Goal: Use online tool/utility: Utilize a website feature to perform a specific function

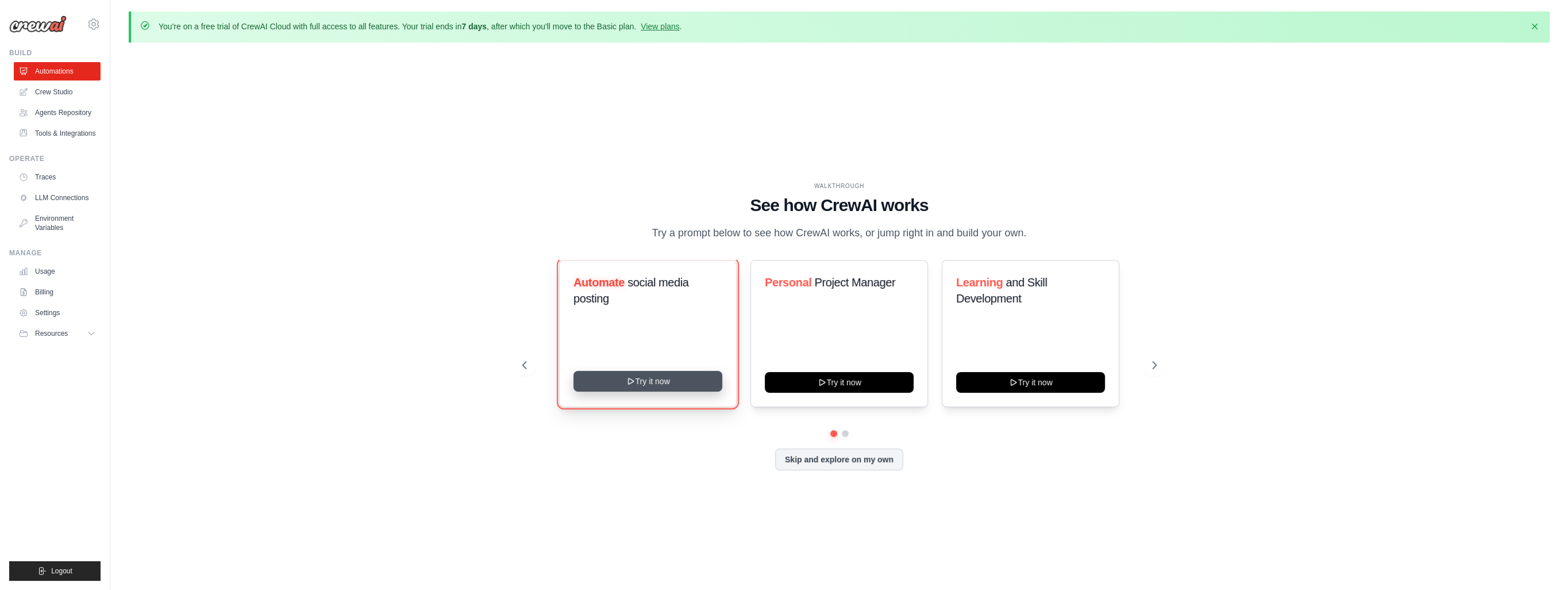
click at [647, 390] on button "Try it now" at bounding box center [648, 382] width 149 height 21
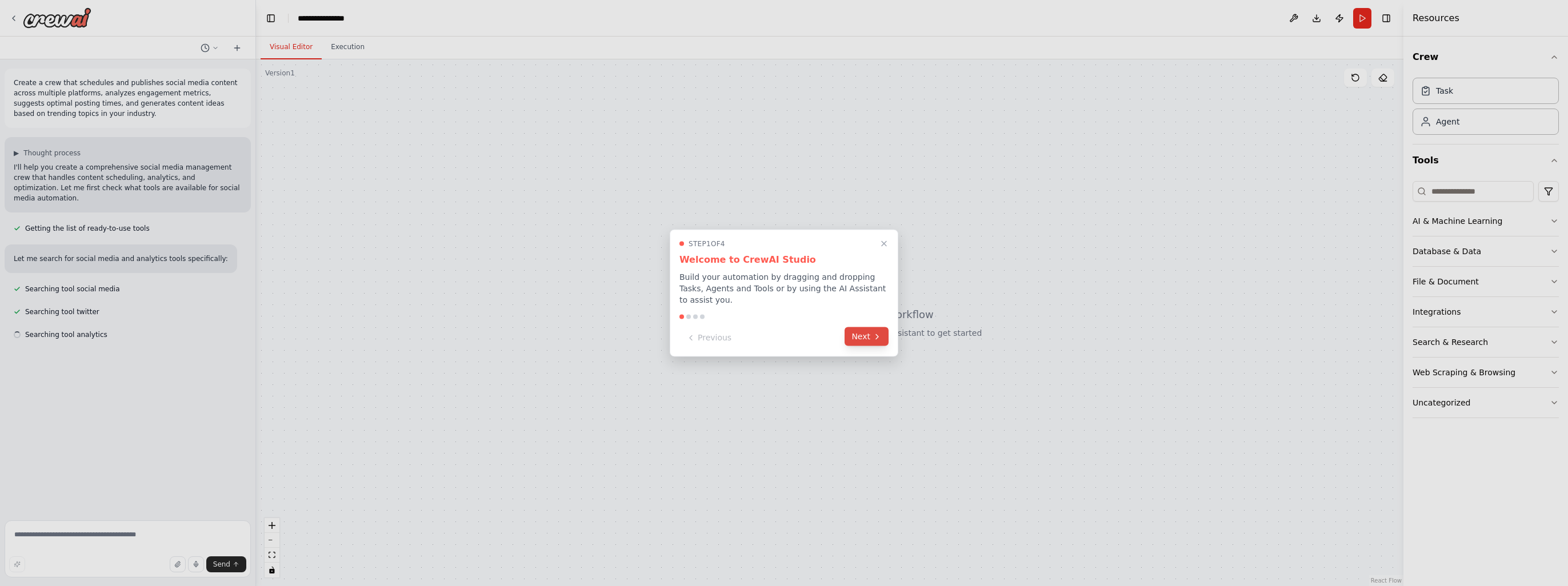
click at [870, 339] on button "Next" at bounding box center [867, 337] width 44 height 19
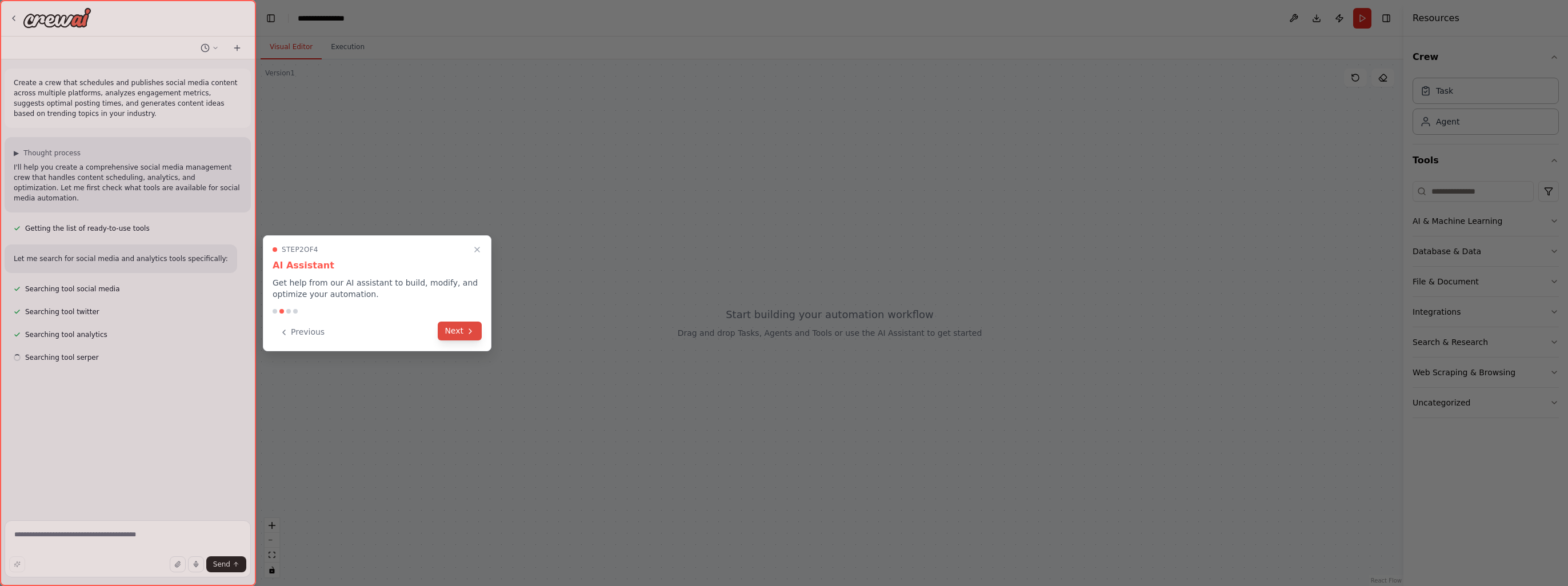
click at [444, 328] on button "Next" at bounding box center [460, 331] width 44 height 19
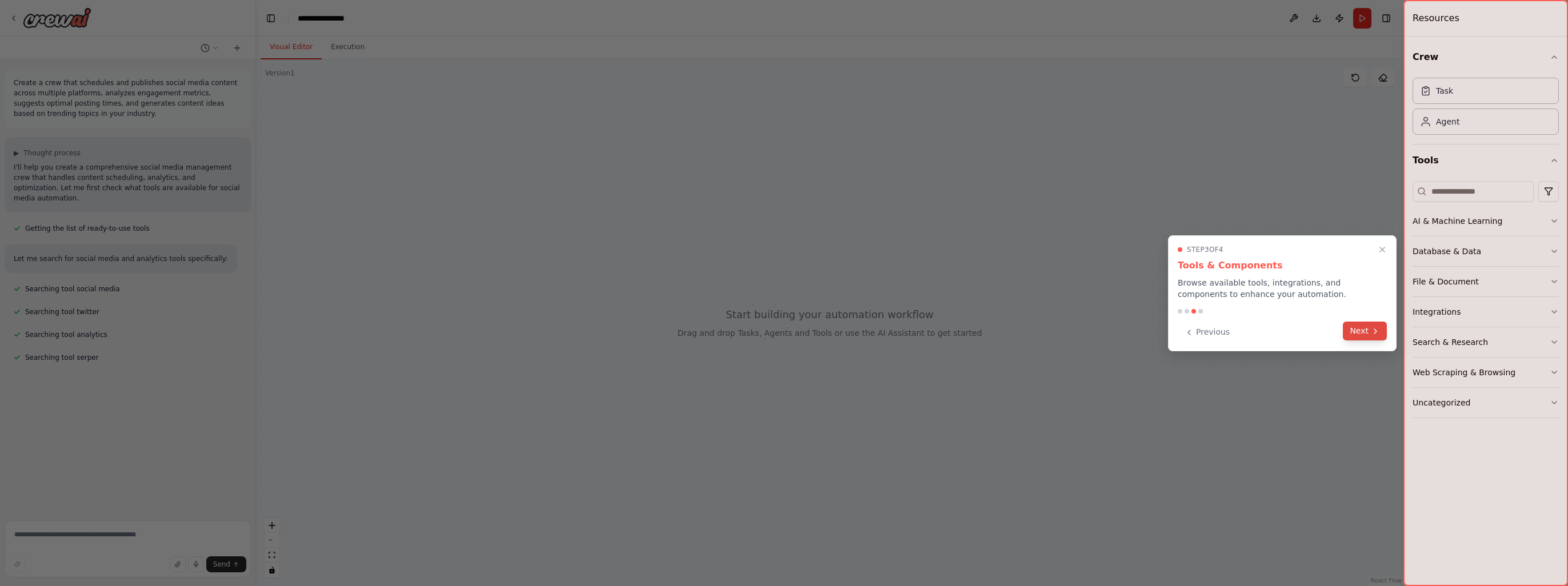
click at [1377, 333] on icon at bounding box center [1376, 331] width 10 height 9
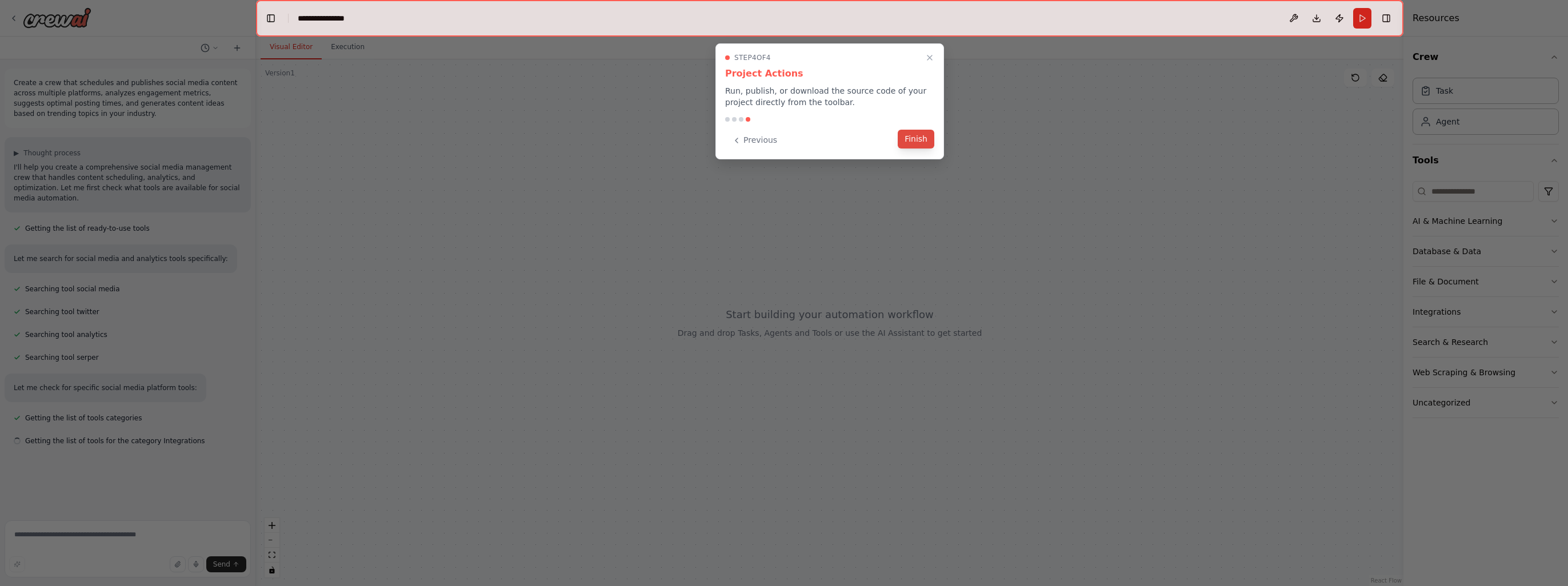
click at [926, 145] on button "Finish" at bounding box center [916, 140] width 36 height 19
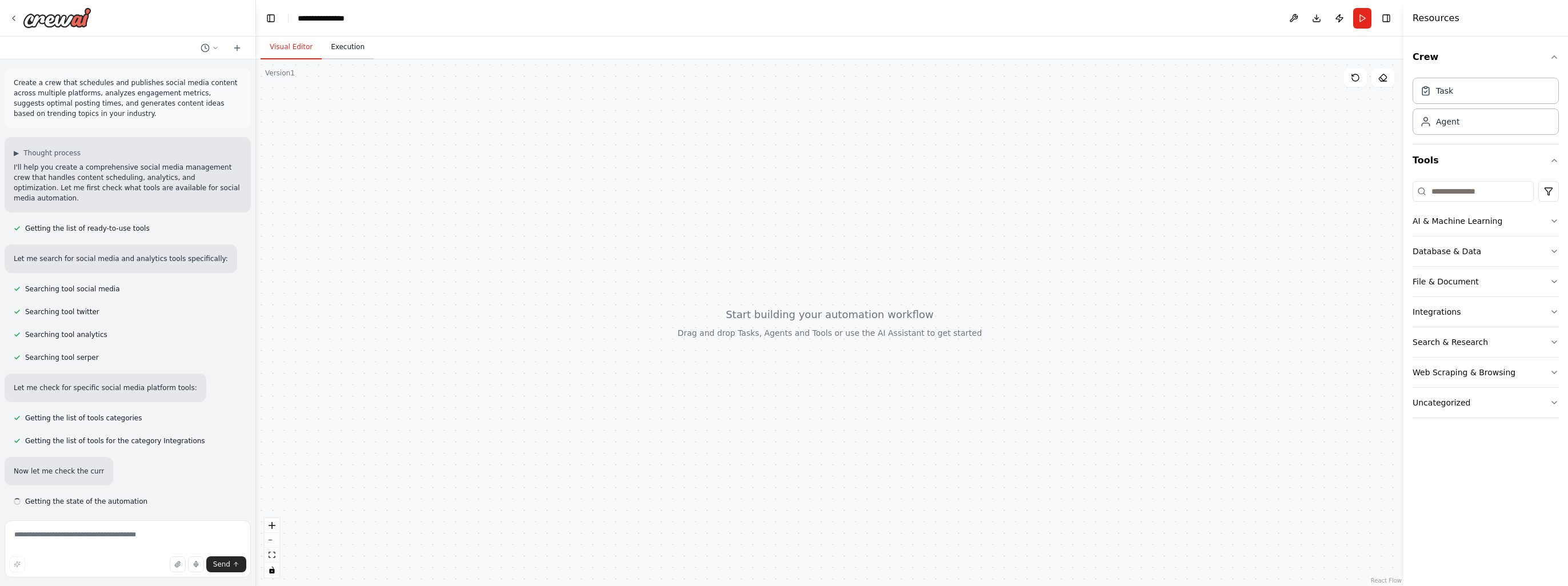
click at [348, 52] on button "Execution" at bounding box center [348, 47] width 52 height 24
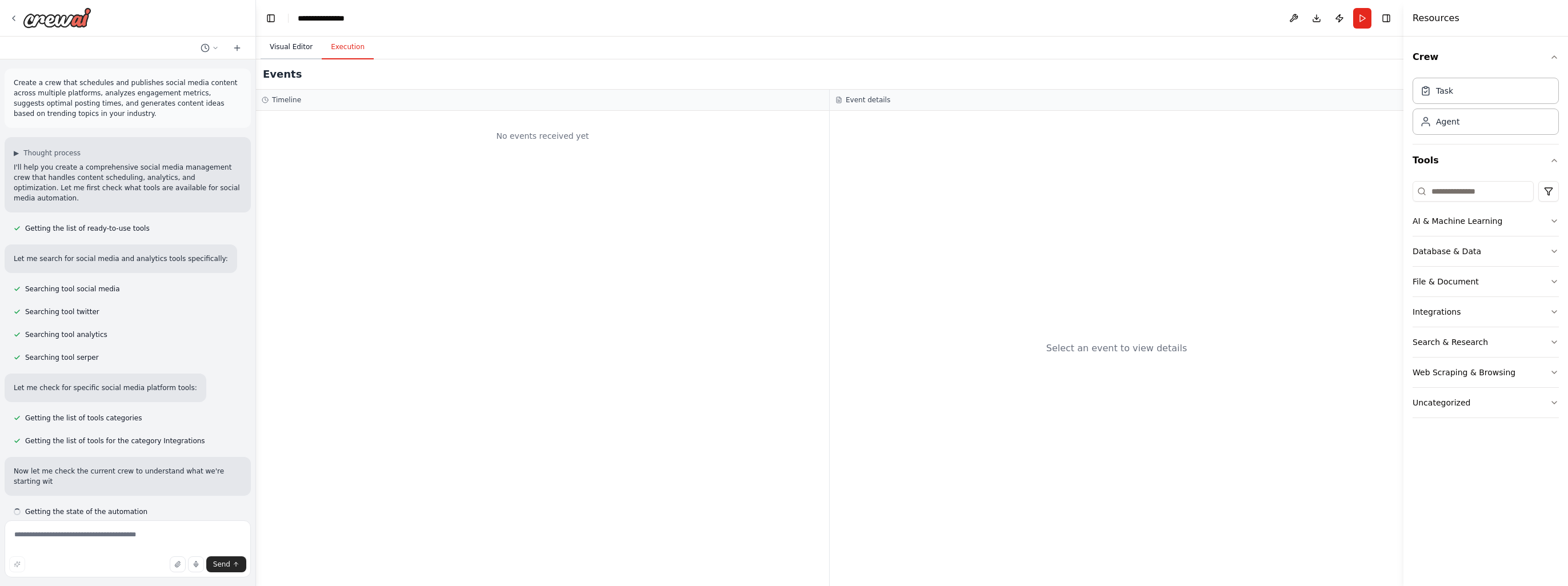
scroll to position [11, 0]
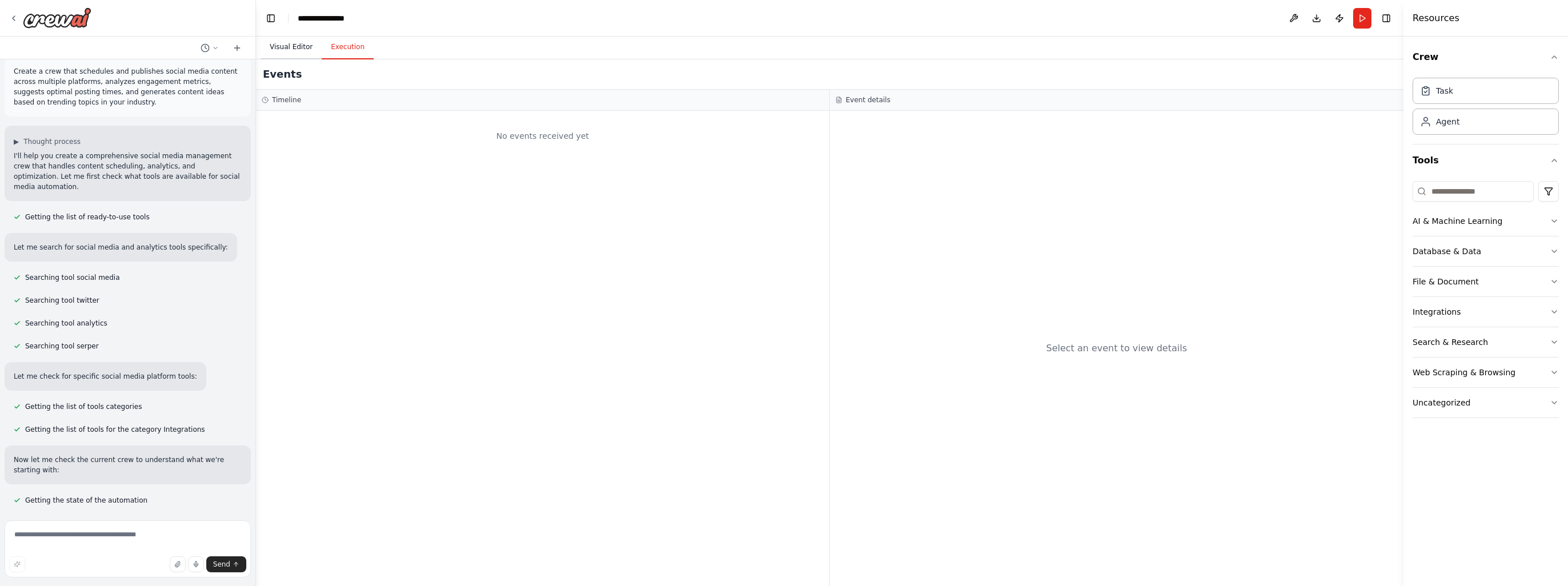
click at [289, 51] on button "Visual Editor" at bounding box center [291, 47] width 61 height 24
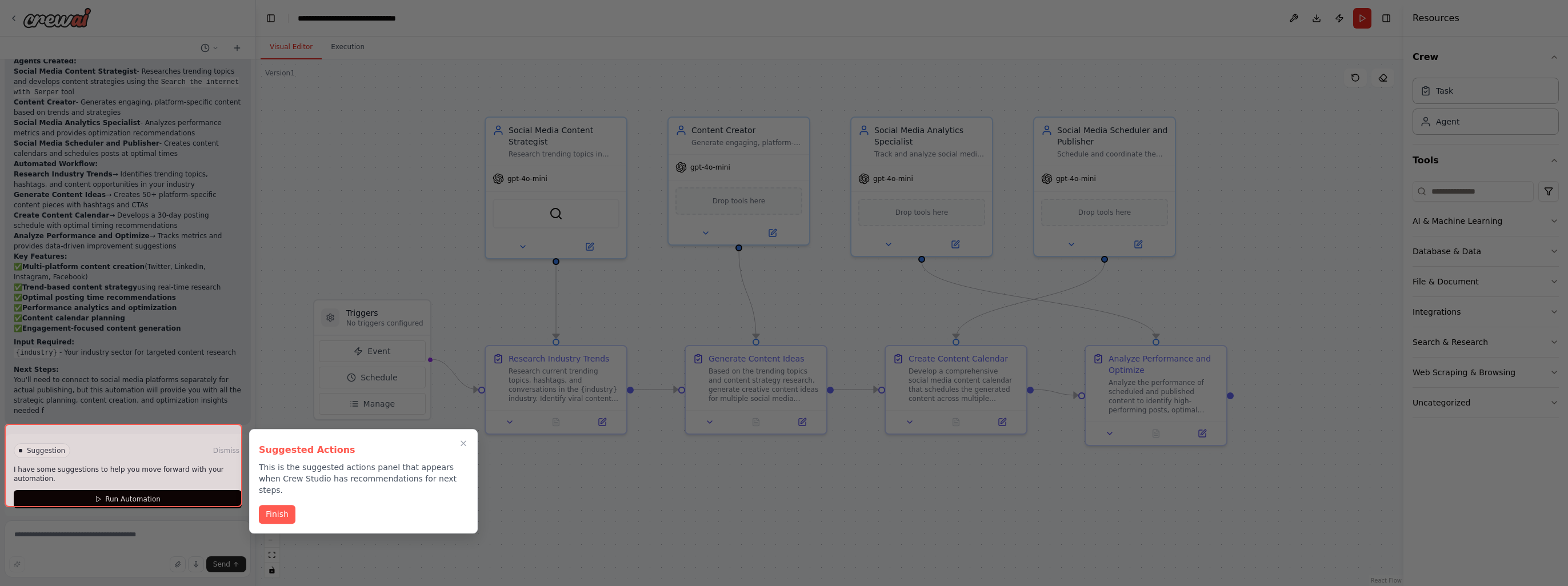
scroll to position [1056, 0]
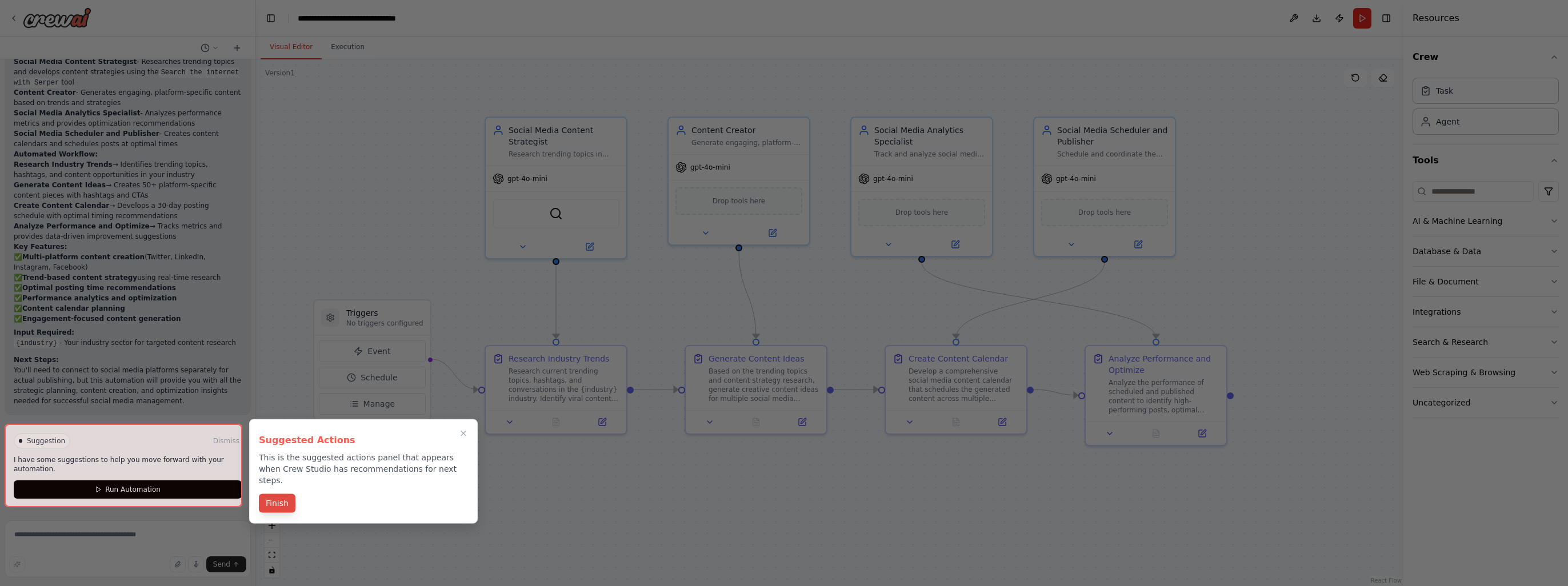
click at [281, 494] on button "Finish" at bounding box center [277, 503] width 36 height 19
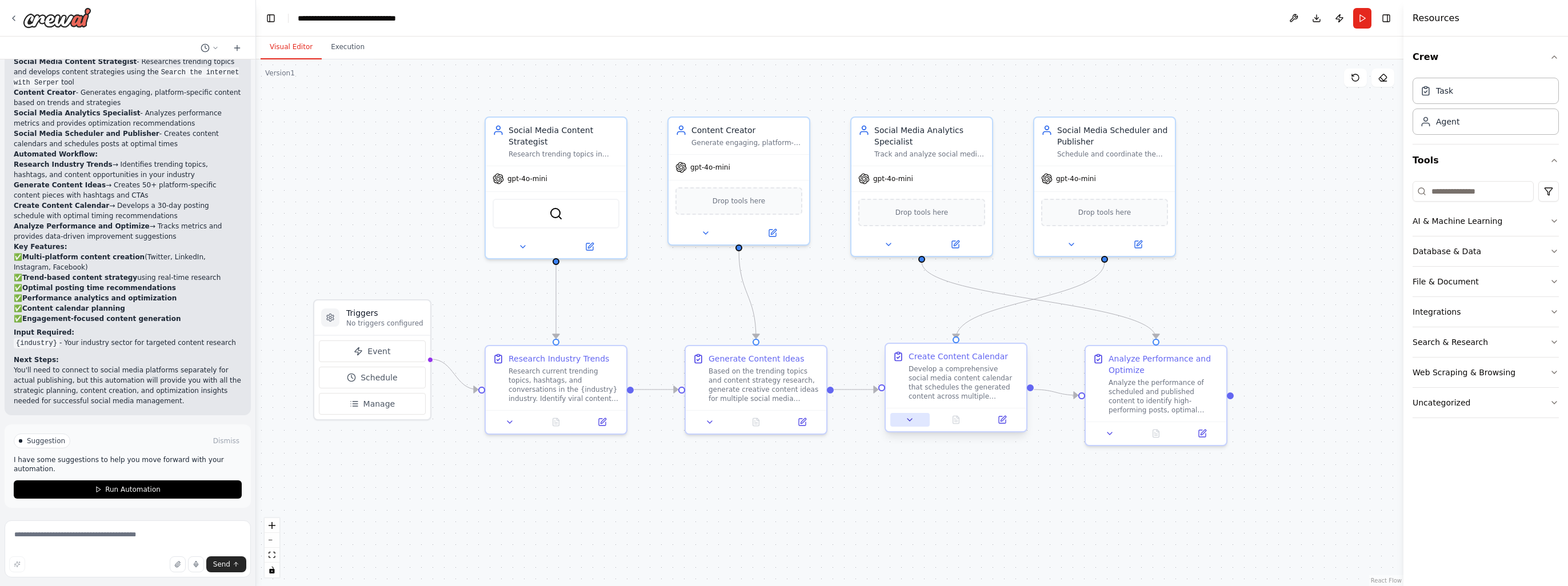
click at [912, 422] on icon at bounding box center [910, 420] width 10 height 9
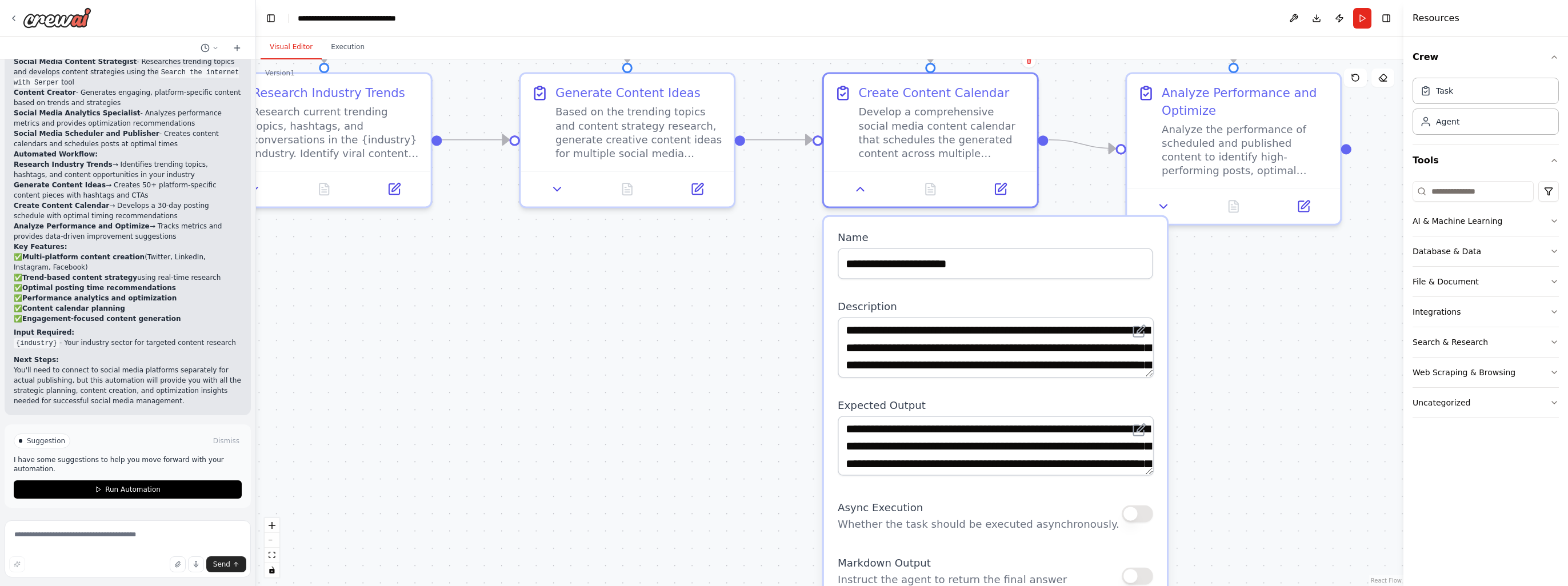
drag, startPoint x: 1208, startPoint y: 480, endPoint x: 1264, endPoint y: 271, distance: 216.4
click at [1264, 271] on div ".deletable-edge-delete-btn { width: 20px; height: 20px; border: 0px solid #ffff…" at bounding box center [830, 323] width 1148 height 527
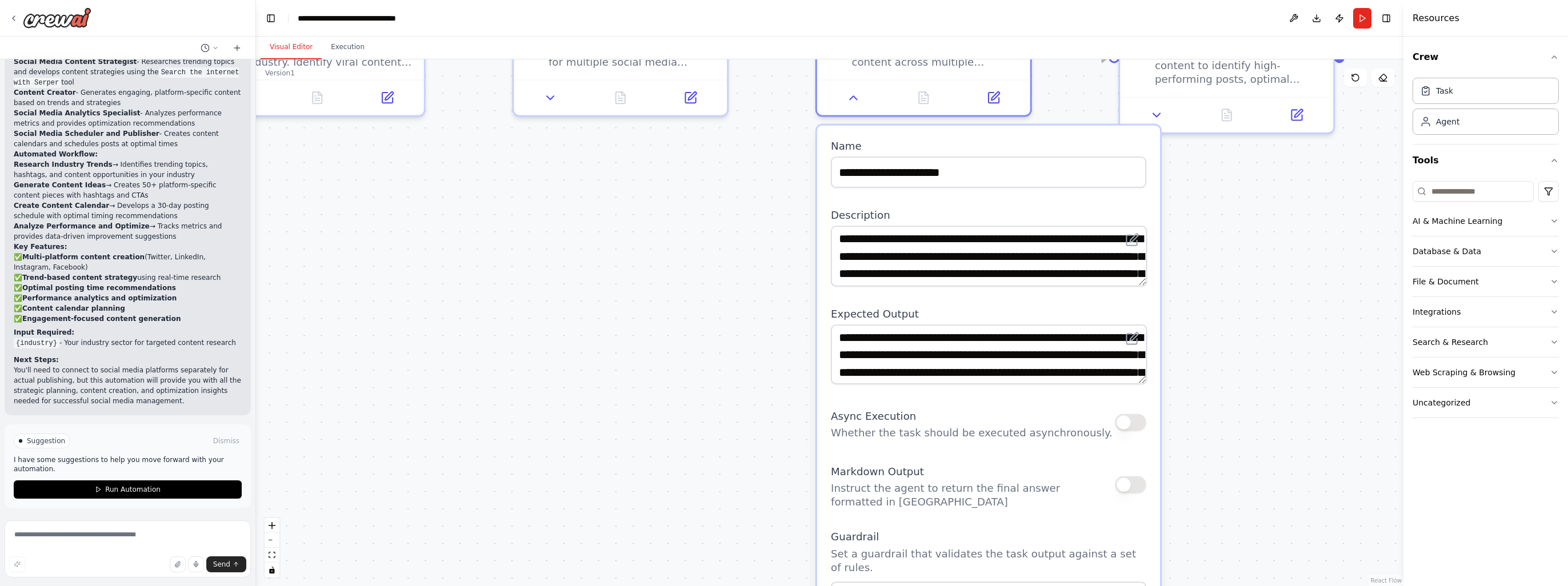
drag, startPoint x: 1227, startPoint y: 426, endPoint x: 1223, endPoint y: 347, distance: 79.1
click at [1223, 347] on div ".deletable-edge-delete-btn { width: 20px; height: 20px; border: 0px solid #ffff…" at bounding box center [830, 323] width 1148 height 527
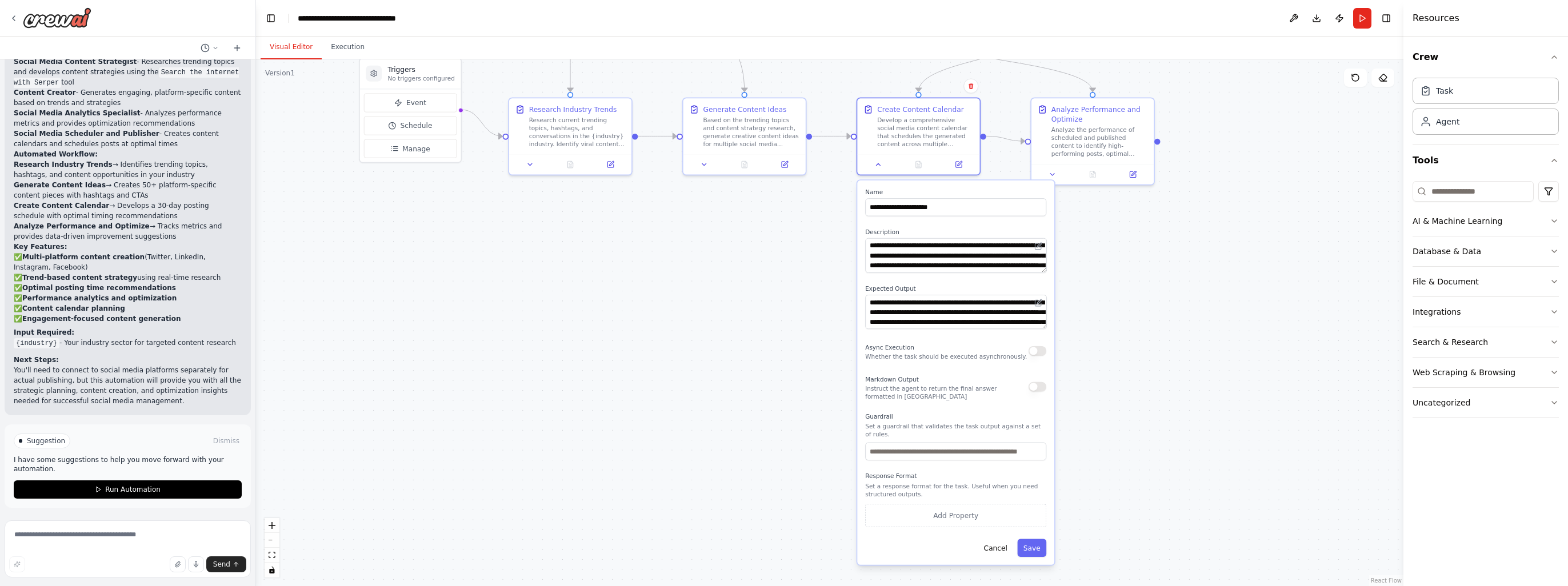
drag, startPoint x: 1237, startPoint y: 404, endPoint x: 1118, endPoint y: 342, distance: 134.2
click at [1118, 342] on div ".deletable-edge-delete-btn { width: 20px; height: 20px; border: 0px solid #ffff…" at bounding box center [830, 323] width 1148 height 527
drag, startPoint x: 994, startPoint y: 320, endPoint x: 997, endPoint y: 329, distance: 9.5
click at [997, 329] on div "**********" at bounding box center [955, 372] width 197 height 385
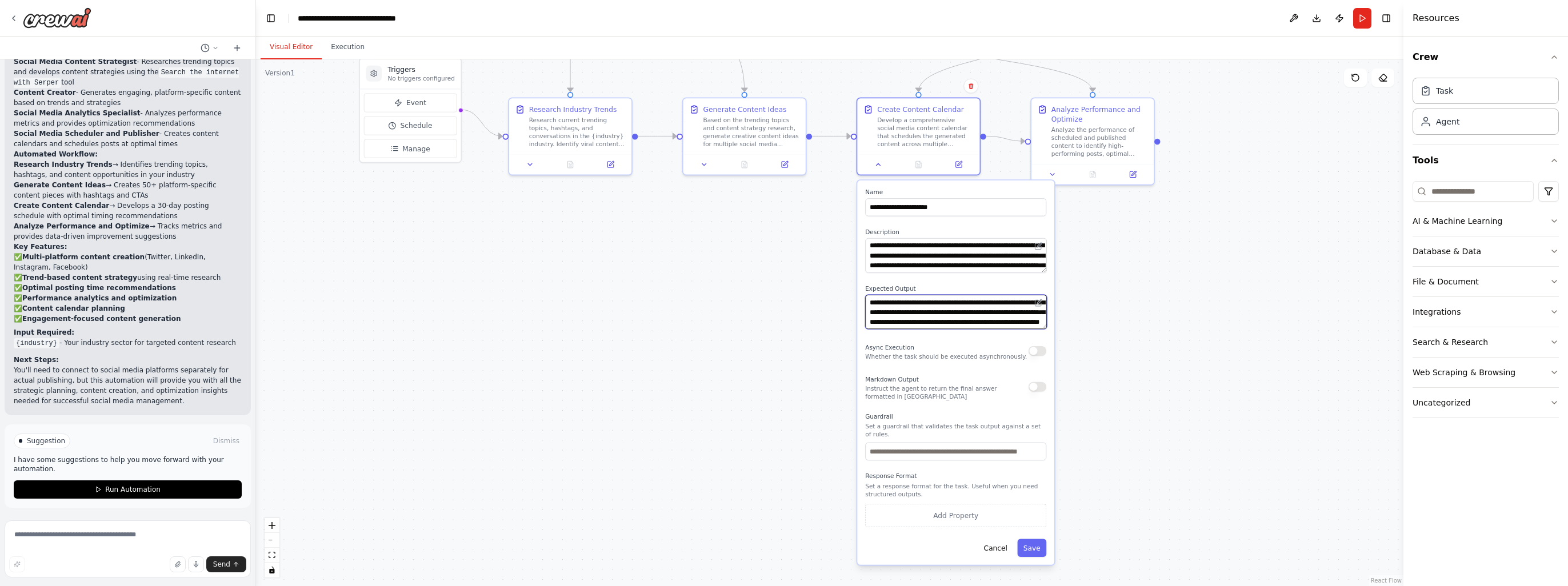
click at [976, 312] on textarea "**********" at bounding box center [956, 312] width 182 height 35
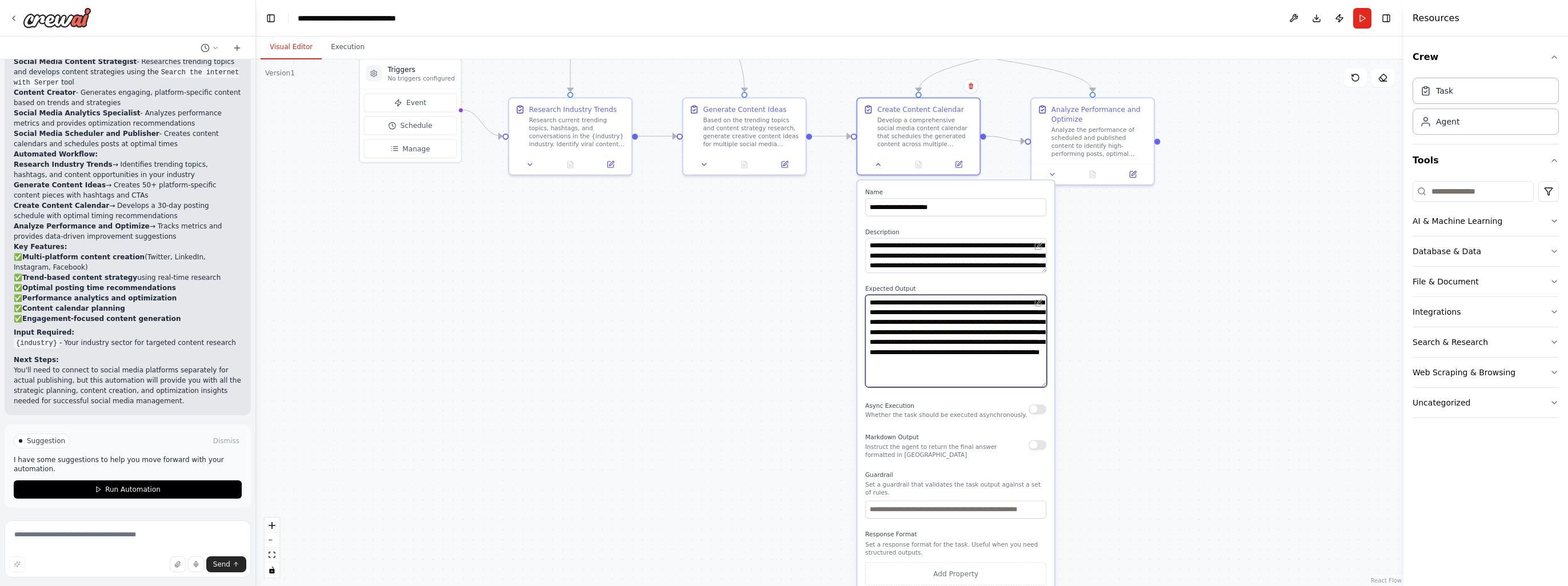
scroll to position [0, 0]
drag, startPoint x: 1044, startPoint y: 328, endPoint x: 1042, endPoint y: 389, distance: 61.0
click at [1042, 389] on textarea "**********" at bounding box center [956, 343] width 182 height 97
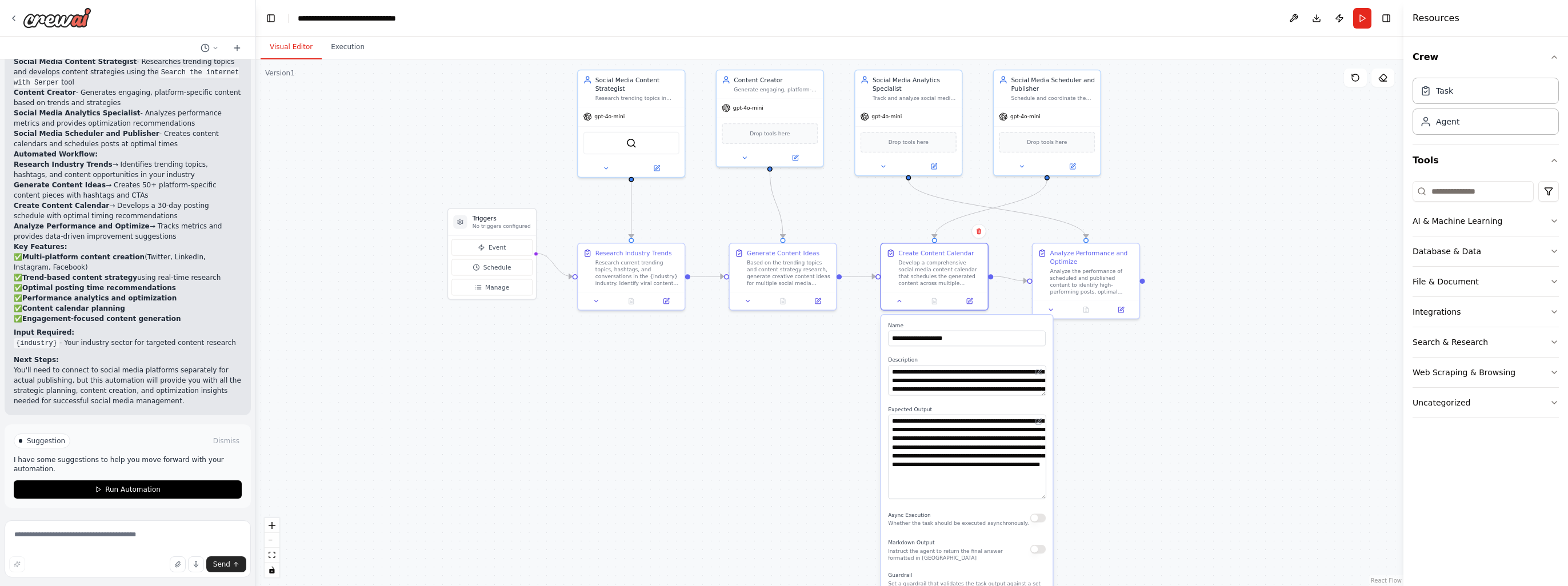
drag, startPoint x: 1213, startPoint y: 255, endPoint x: 1200, endPoint y: 365, distance: 110.8
click at [1200, 365] on div ".deletable-edge-delete-btn { width: 20px; height: 20px; border: 0px solid #ffff…" at bounding box center [830, 323] width 1148 height 527
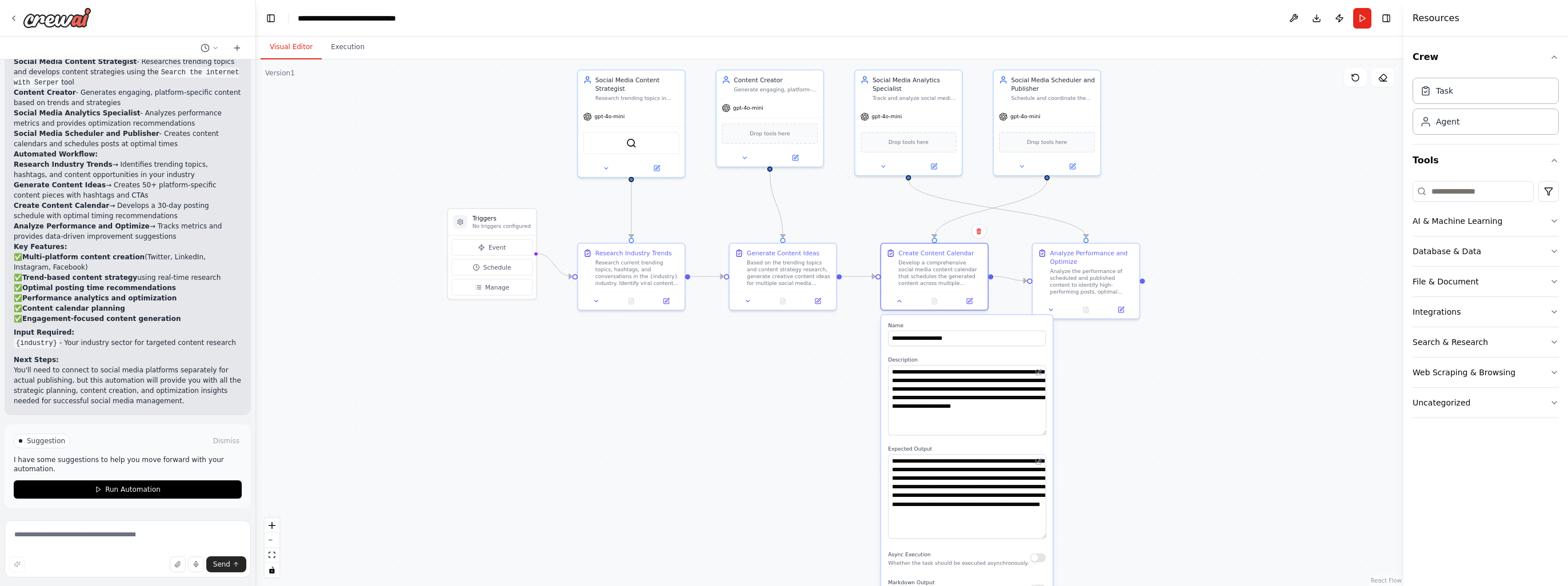
drag, startPoint x: 1043, startPoint y: 394, endPoint x: 1044, endPoint y: 435, distance: 41.0
click at [1044, 435] on div "**********" at bounding box center [967, 400] width 158 height 70
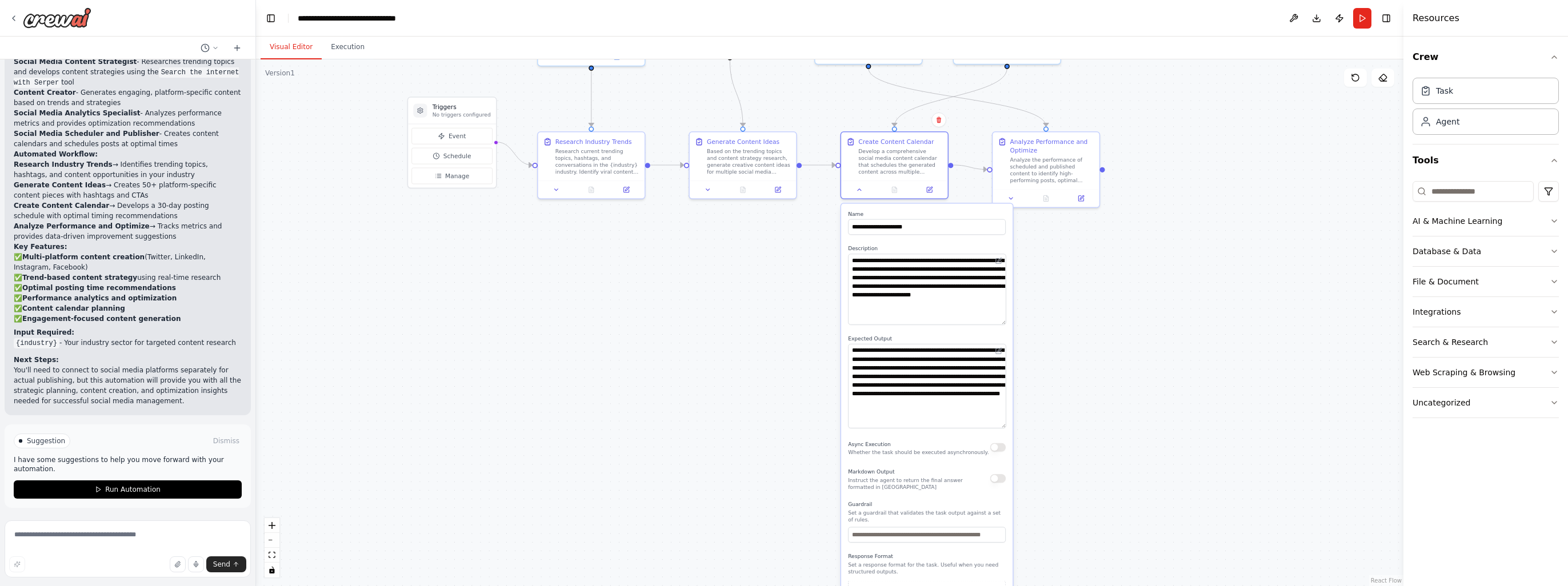
drag, startPoint x: 1136, startPoint y: 424, endPoint x: 1096, endPoint y: 312, distance: 118.9
click at [1096, 312] on div ".deletable-edge-delete-btn { width: 20px; height: 20px; border: 0px solid #ffff…" at bounding box center [830, 323] width 1148 height 527
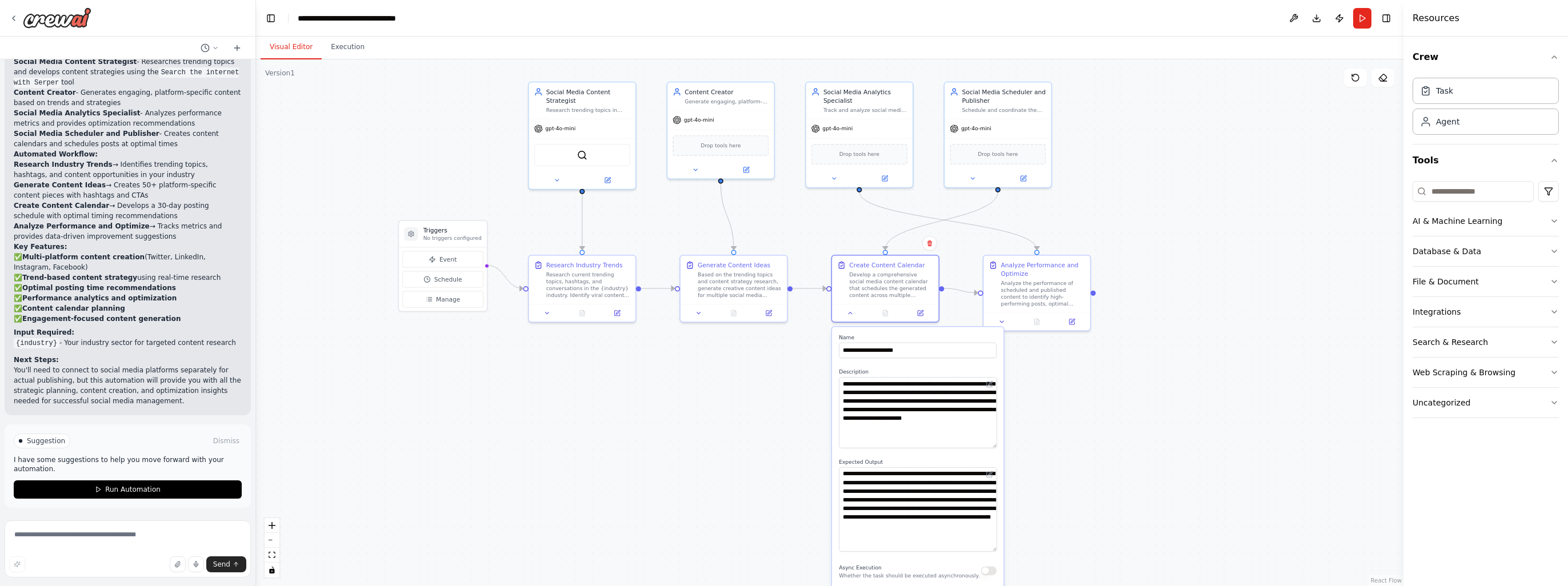
drag, startPoint x: 1136, startPoint y: 238, endPoint x: 1118, endPoint y: 358, distance: 121.3
click at [1126, 359] on div ".deletable-edge-delete-btn { width: 20px; height: 20px; border: 0px solid #ffff…" at bounding box center [830, 323] width 1148 height 527
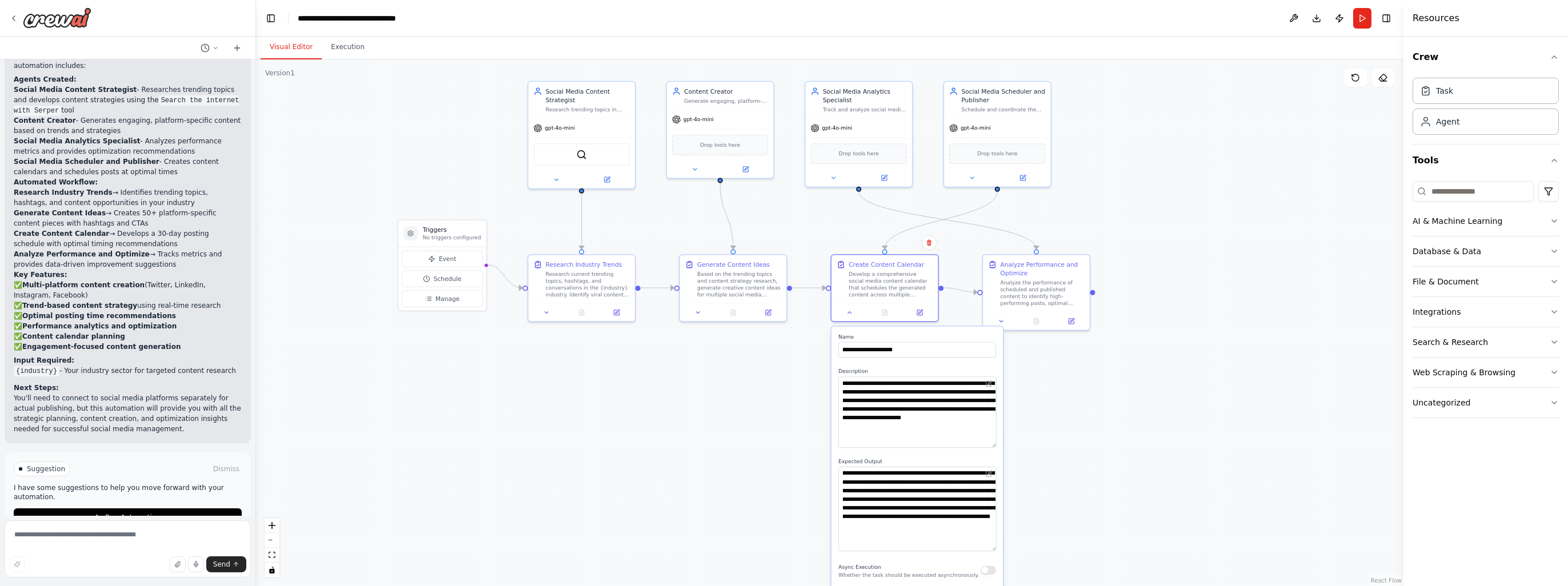
scroll to position [1056, 0]
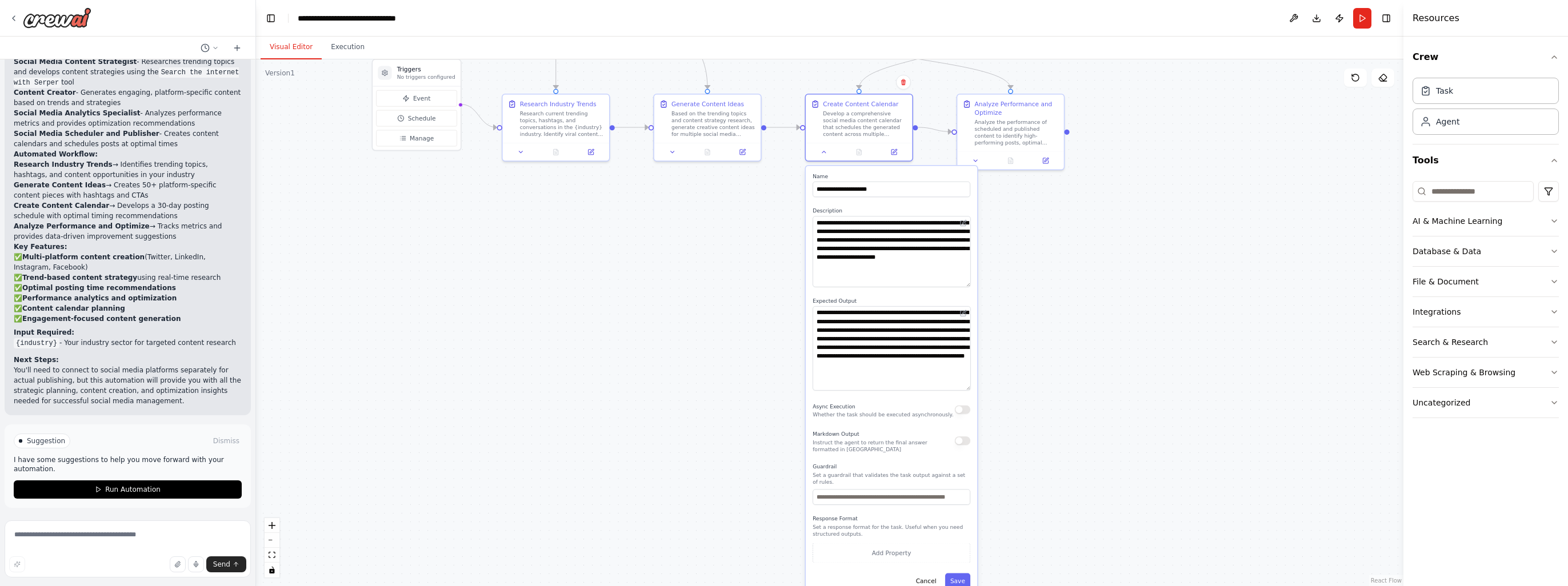
drag, startPoint x: 1142, startPoint y: 357, endPoint x: 1117, endPoint y: 197, distance: 161.9
click at [1117, 197] on div ".deletable-edge-delete-btn { width: 20px; height: 20px; border: 0px solid #ffff…" at bounding box center [830, 323] width 1148 height 527
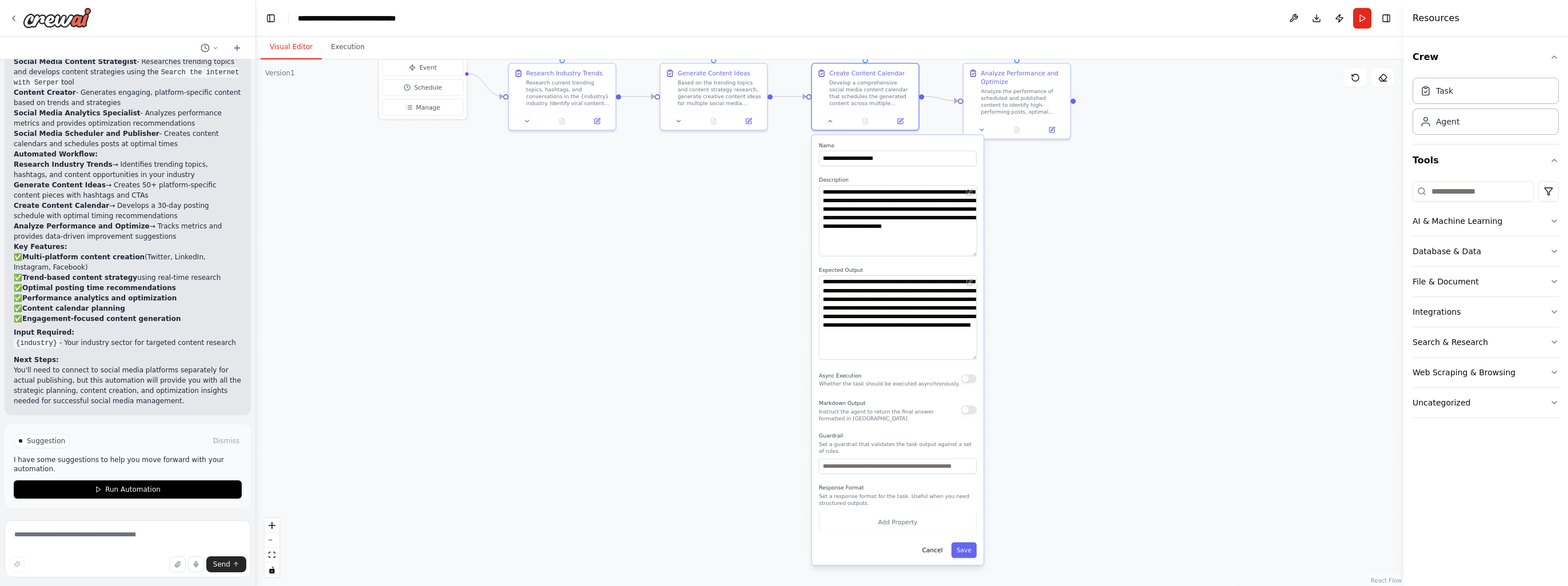
drag, startPoint x: 1085, startPoint y: 391, endPoint x: 1089, endPoint y: 366, distance: 25.3
click at [1089, 366] on div ".deletable-edge-delete-btn { width: 20px; height: 20px; border: 0px solid #ffff…" at bounding box center [830, 323] width 1148 height 527
click at [1039, 235] on div ".deletable-edge-delete-btn { width: 20px; height: 20px; border: 0px solid #ffff…" at bounding box center [830, 323] width 1148 height 527
click at [828, 127] on div at bounding box center [865, 122] width 106 height 18
click at [829, 123] on icon at bounding box center [830, 123] width 4 height 2
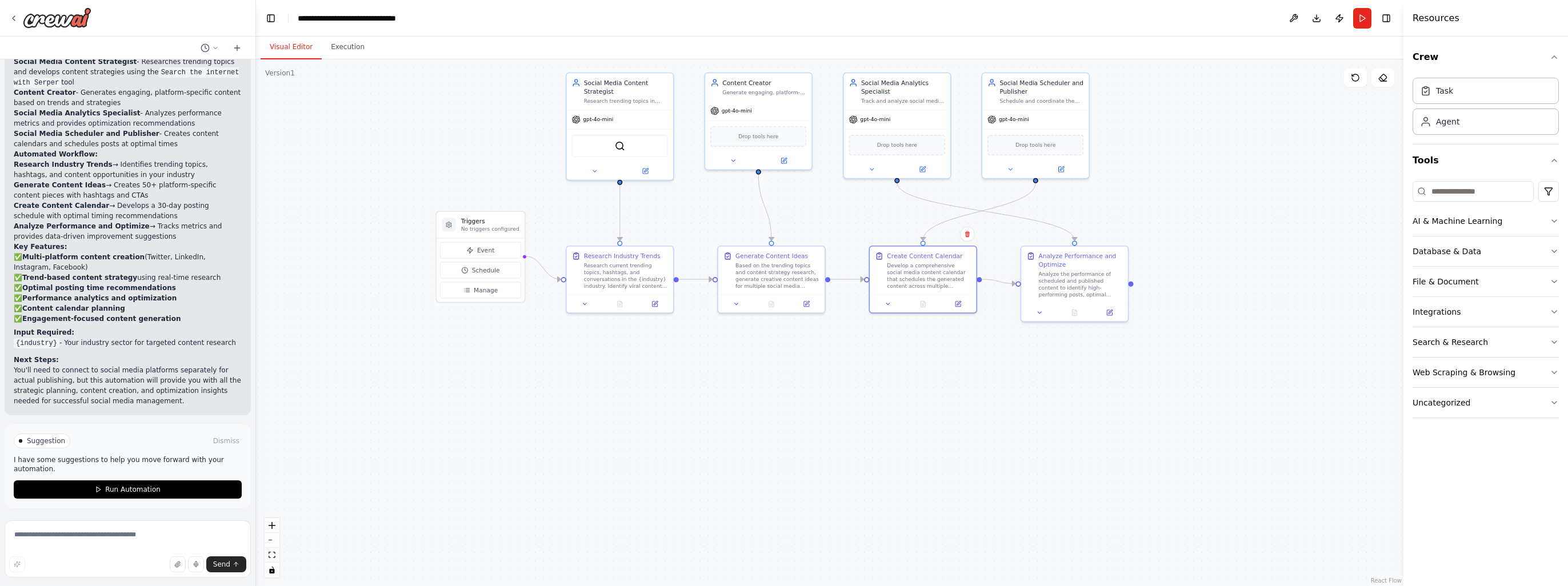
drag, startPoint x: 953, startPoint y: 183, endPoint x: 1012, endPoint y: 364, distance: 190.4
click at [1012, 364] on div ".deletable-edge-delete-btn { width: 20px; height: 20px; border: 0px solid #ffff…" at bounding box center [830, 323] width 1148 height 527
drag, startPoint x: 910, startPoint y: 99, endPoint x: 1125, endPoint y: 120, distance: 216.0
click at [1125, 120] on div "Track and analyze social media performance metrics, identify optimal posting ti…" at bounding box center [1120, 117] width 84 height 7
drag, startPoint x: 1026, startPoint y: 110, endPoint x: 919, endPoint y: 104, distance: 107.2
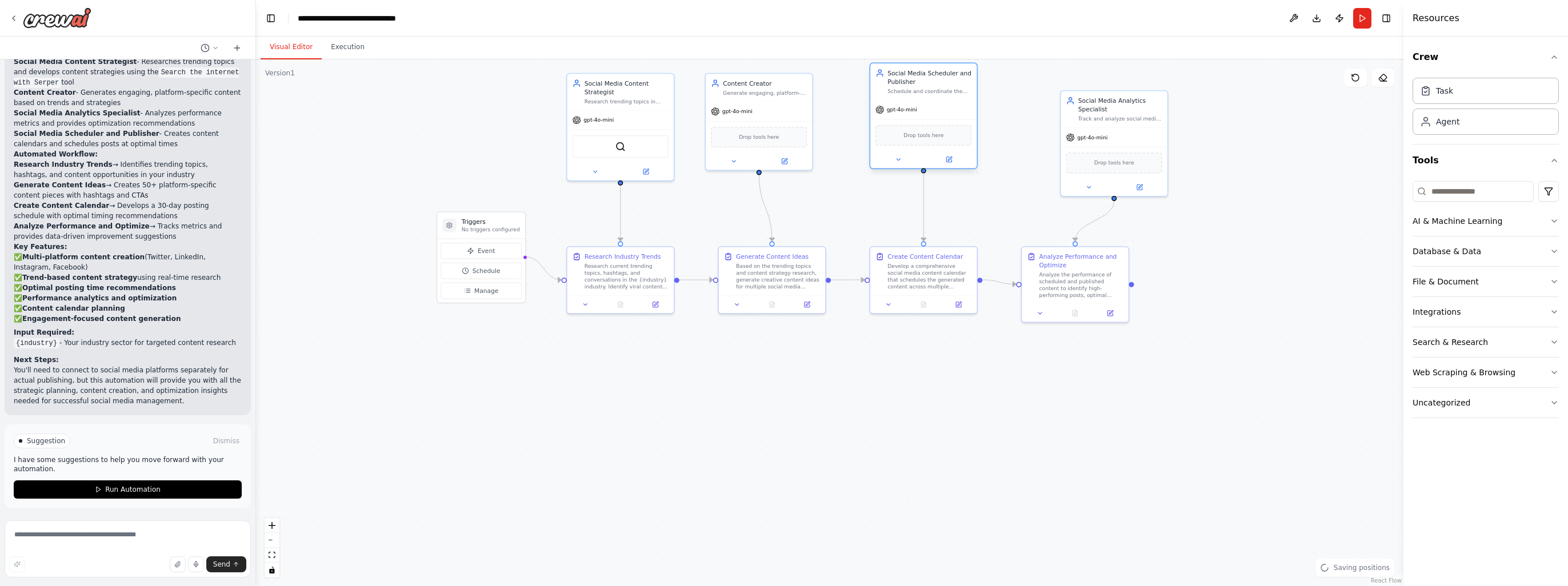
click at [919, 104] on div "gpt-4o-mini" at bounding box center [924, 109] width 106 height 19
drag, startPoint x: 1086, startPoint y: 111, endPoint x: 1067, endPoint y: 104, distance: 20.2
click at [1067, 104] on div "Social Media Analytics Specialist Track and analyze social media performance me…" at bounding box center [1088, 90] width 106 height 36
drag, startPoint x: 948, startPoint y: 94, endPoint x: 950, endPoint y: 104, distance: 10.2
click at [950, 104] on div "Social Media Scheduler and Publisher Schedule and coordinate the publishing of …" at bounding box center [924, 90] width 106 height 36
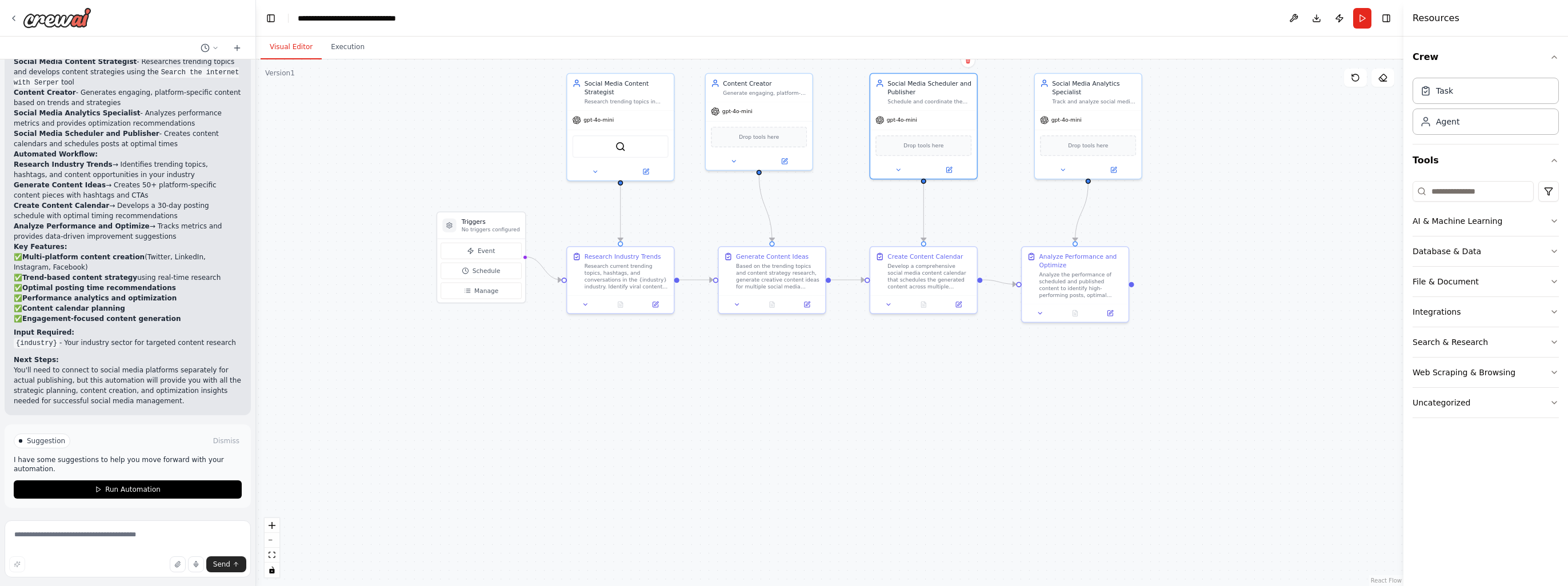
click at [1210, 196] on div ".deletable-edge-delete-btn { width: 20px; height: 20px; border: 0px solid #ffff…" at bounding box center [830, 323] width 1148 height 527
click at [1100, 385] on div ".deletable-edge-delete-btn { width: 20px; height: 20px; border: 0px solid #ffff…" at bounding box center [830, 323] width 1148 height 527
drag, startPoint x: 1079, startPoint y: 127, endPoint x: 1070, endPoint y: 125, distance: 9.2
click at [1070, 125] on div "gpt-4o-mini" at bounding box center [1080, 119] width 106 height 19
click at [1033, 359] on div ".deletable-edge-delete-btn { width: 20px; height: 20px; border: 0px solid #ffff…" at bounding box center [830, 323] width 1148 height 527
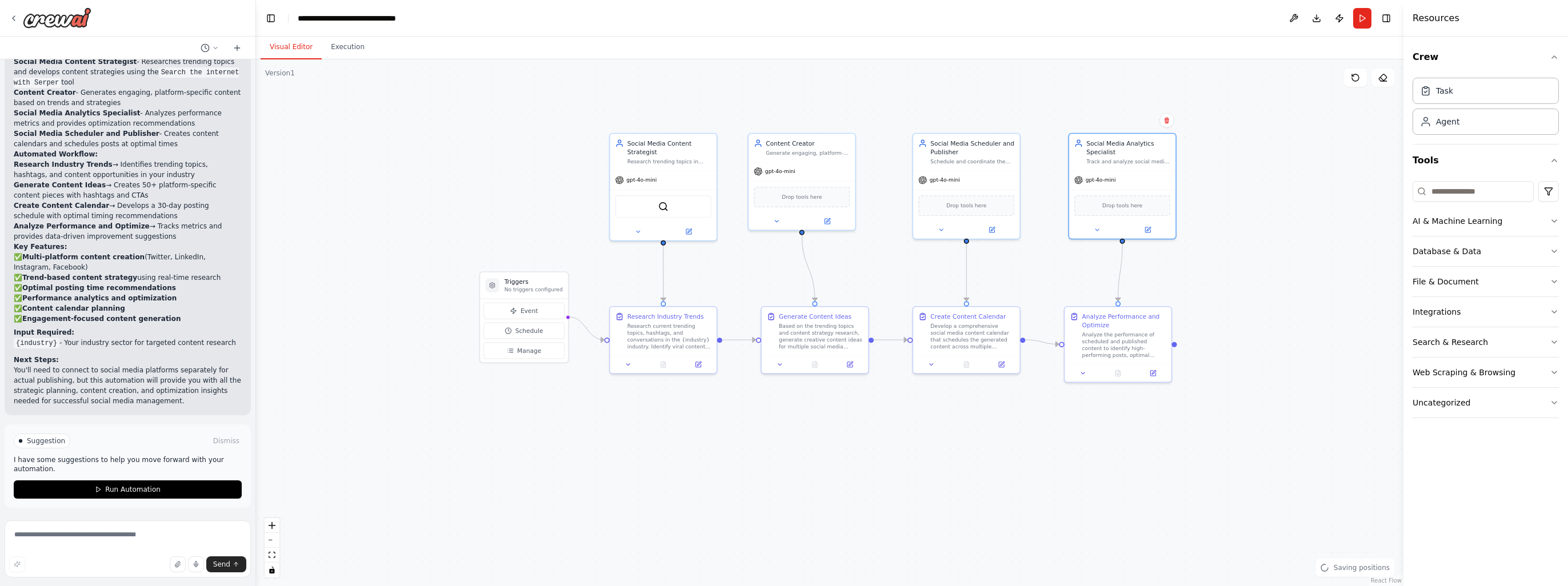
drag, startPoint x: 903, startPoint y: 368, endPoint x: 937, endPoint y: 415, distance: 58.0
click at [937, 415] on div ".deletable-edge-delete-btn { width: 20px; height: 20px; border: 0px solid #ffff…" at bounding box center [830, 323] width 1148 height 527
click at [1360, 19] on button "Run" at bounding box center [1362, 18] width 18 height 21
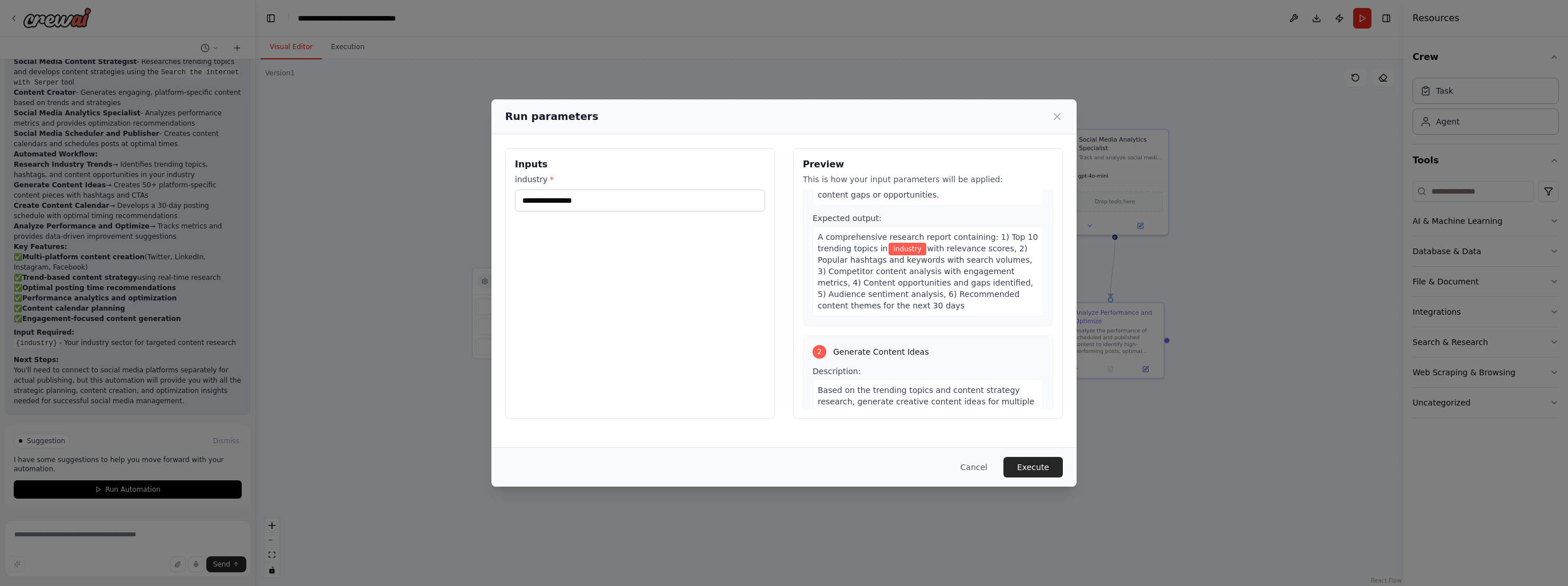
scroll to position [0, 0]
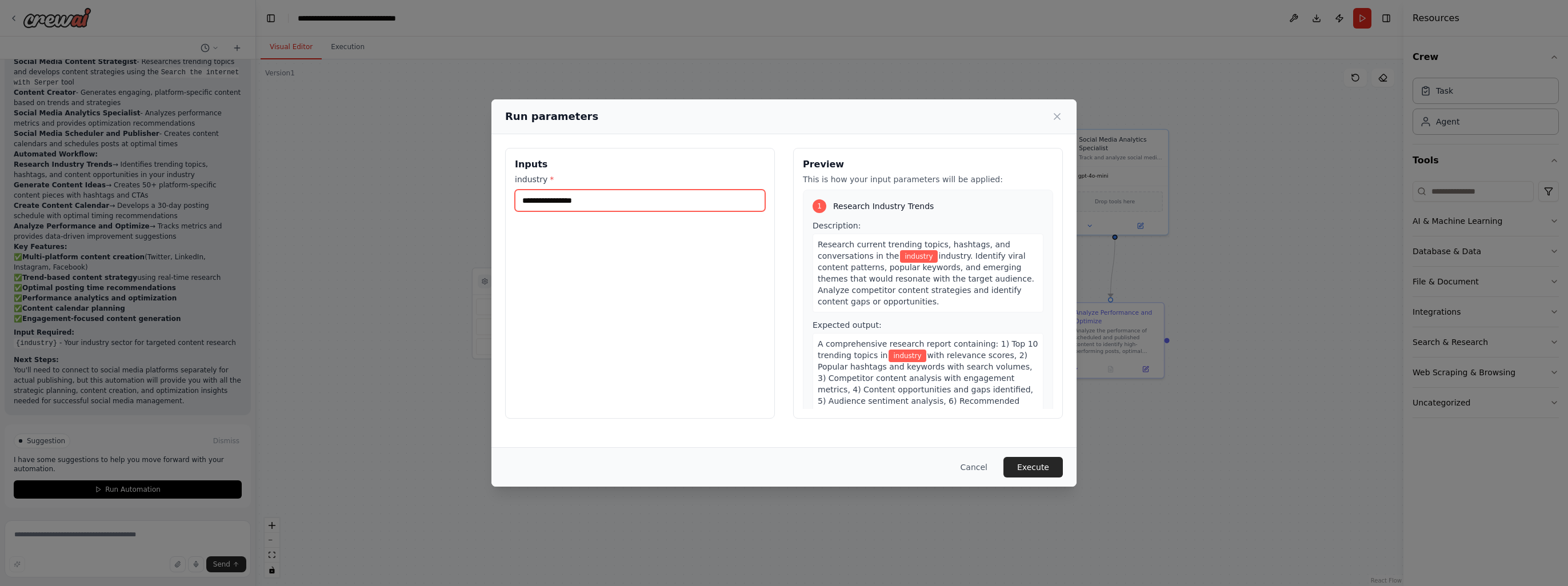
click at [593, 201] on input "industry *" at bounding box center [640, 200] width 250 height 22
click at [987, 466] on button "Cancel" at bounding box center [974, 467] width 46 height 21
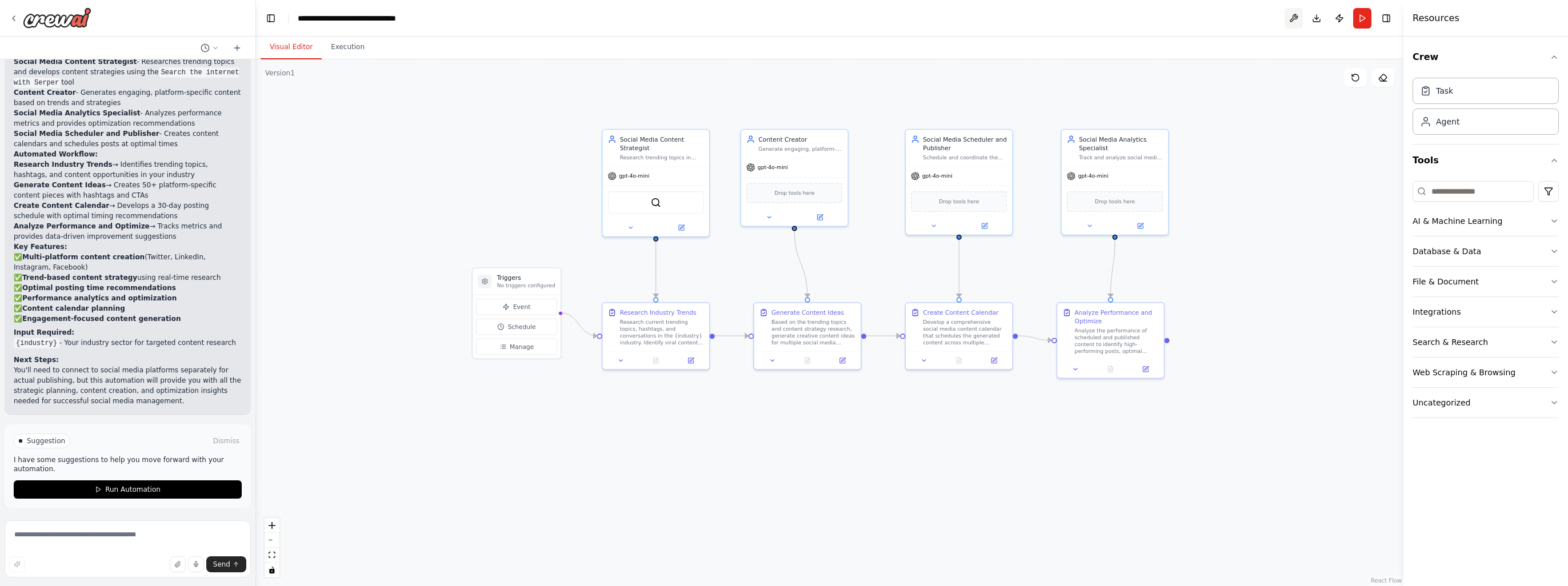
click at [1294, 16] on button at bounding box center [1293, 18] width 18 height 21
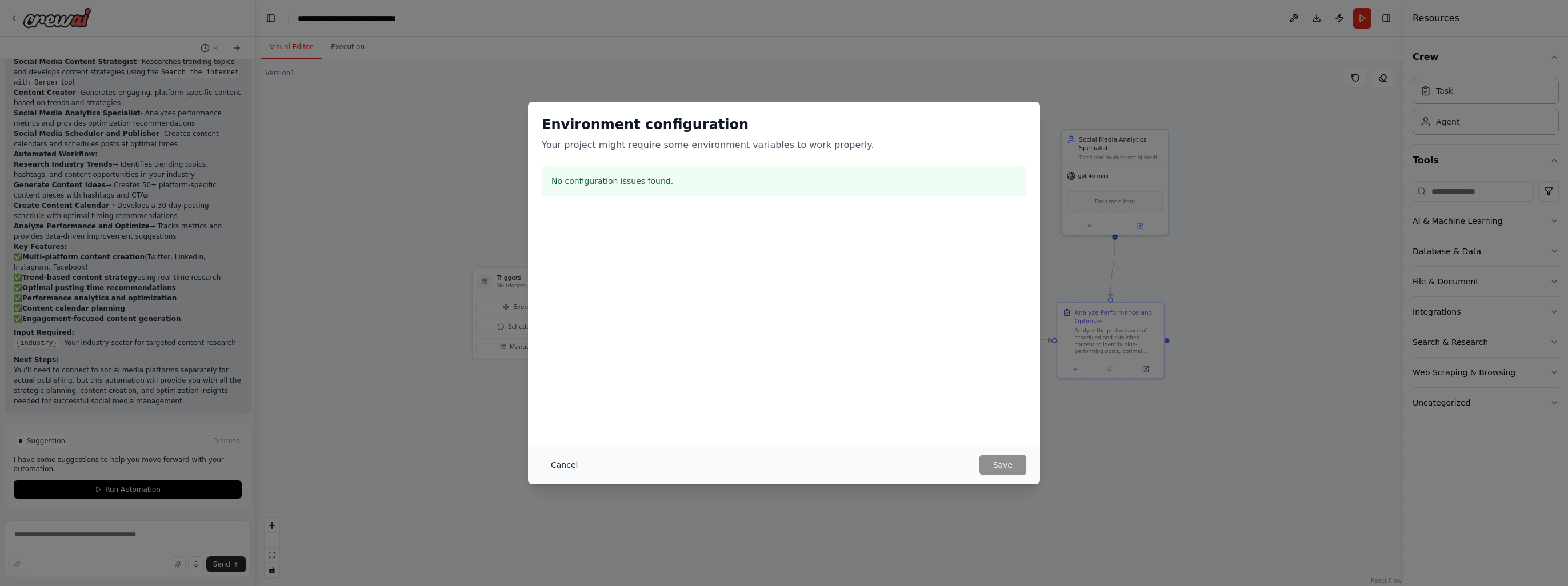
click at [564, 462] on button "Cancel" at bounding box center [564, 465] width 46 height 21
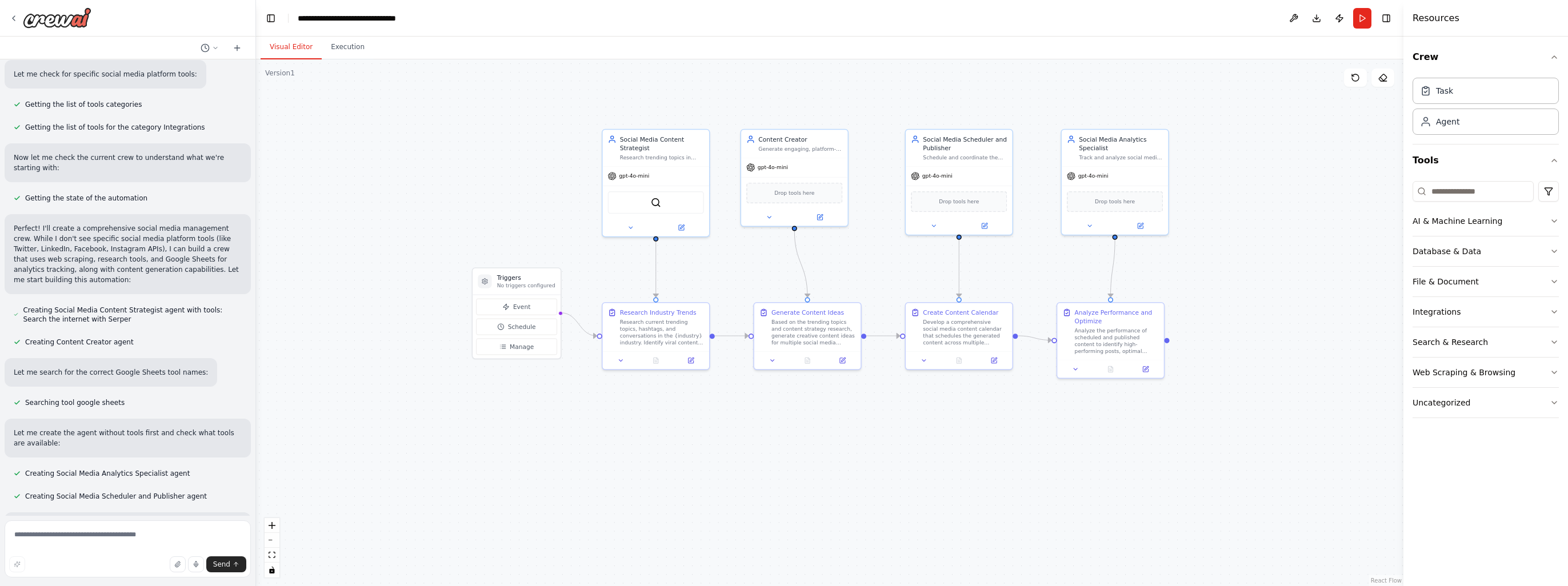
scroll to position [142, 0]
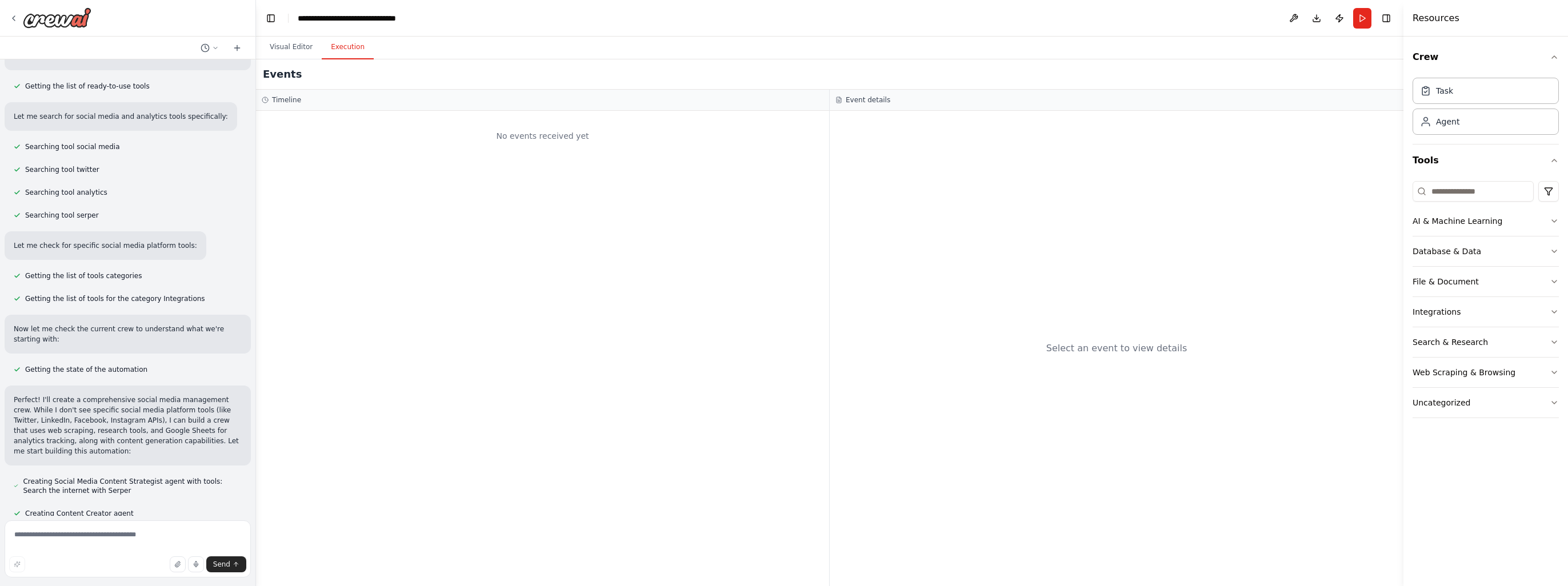
click at [342, 58] on button "Execution" at bounding box center [348, 47] width 52 height 24
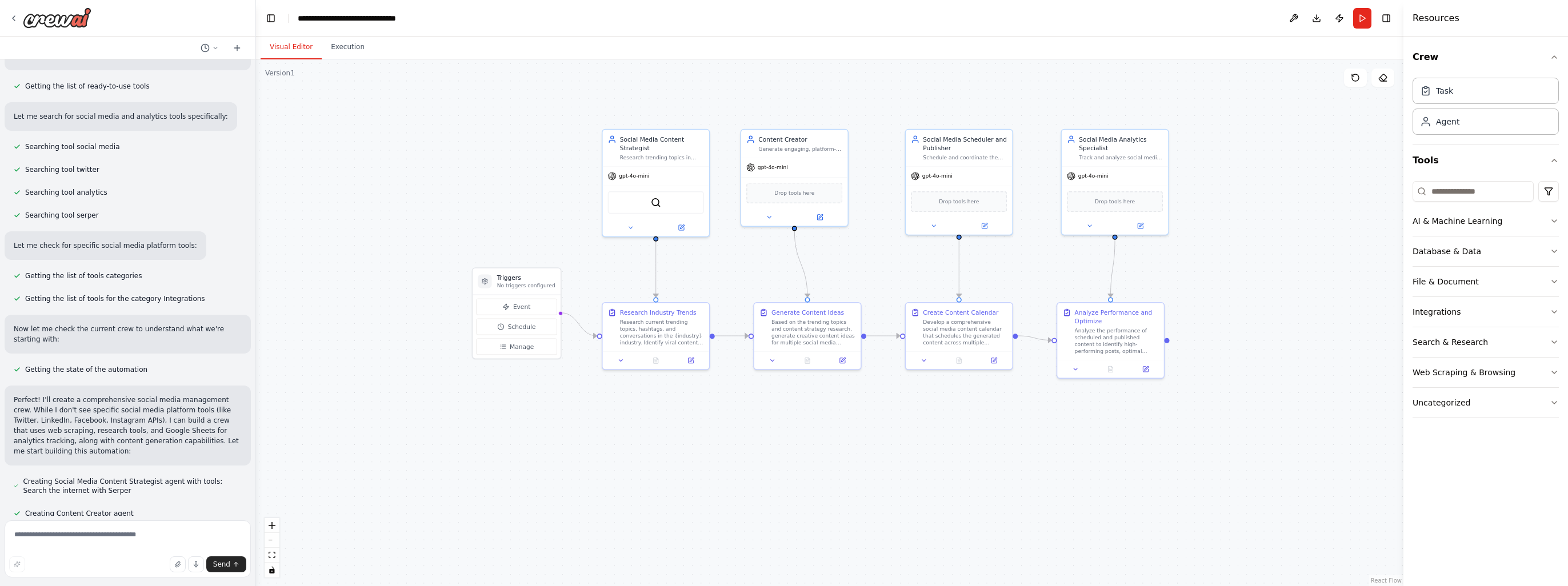
click at [305, 46] on button "Visual Editor" at bounding box center [291, 47] width 61 height 24
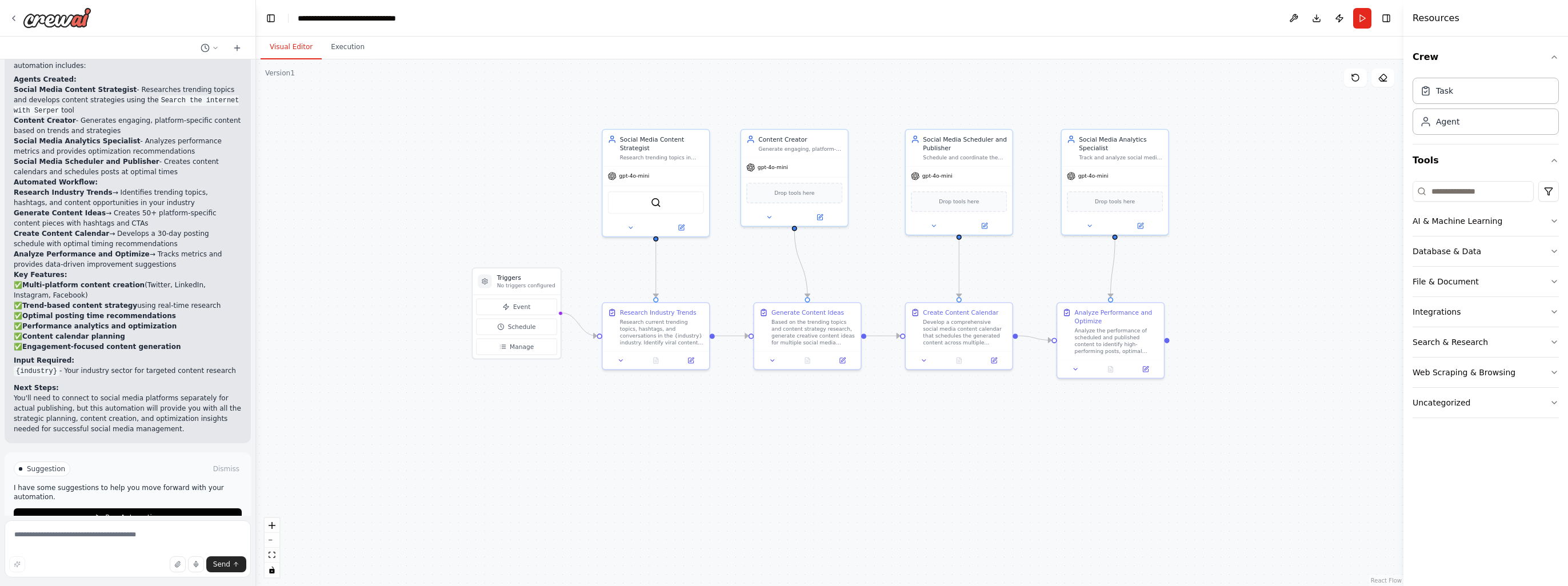
scroll to position [1056, 0]
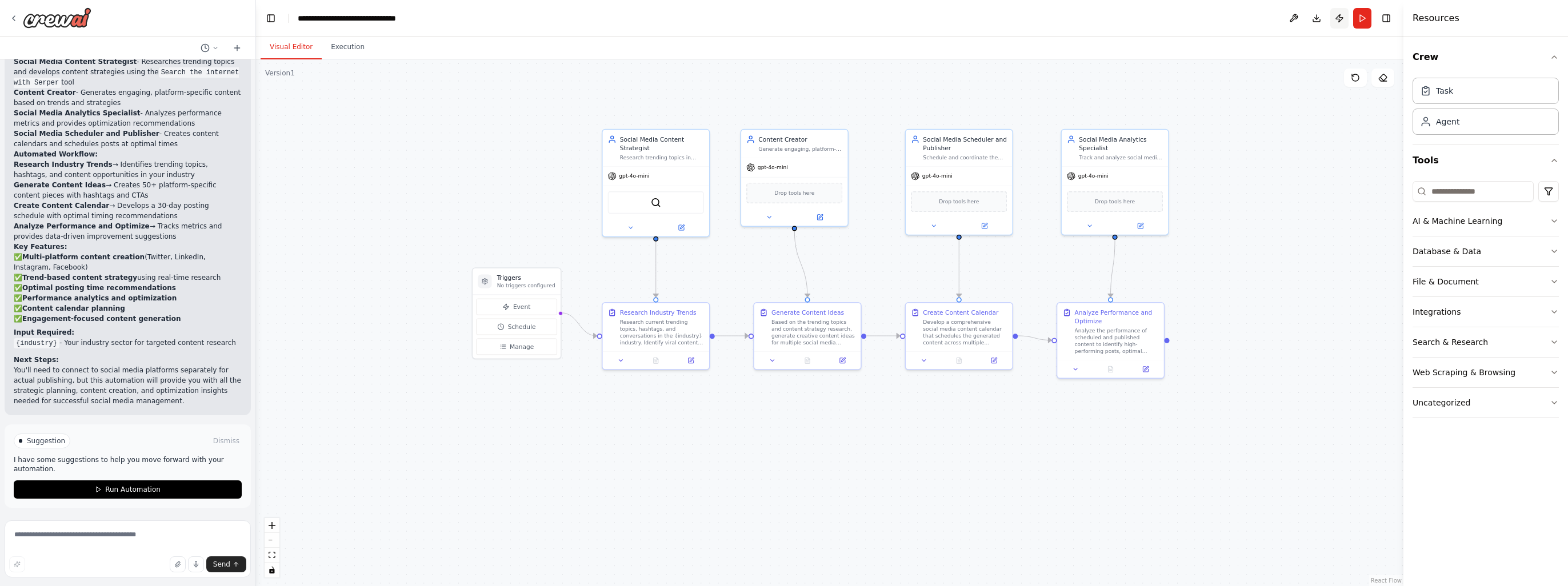
click at [1341, 19] on button "Publish" at bounding box center [1339, 18] width 18 height 21
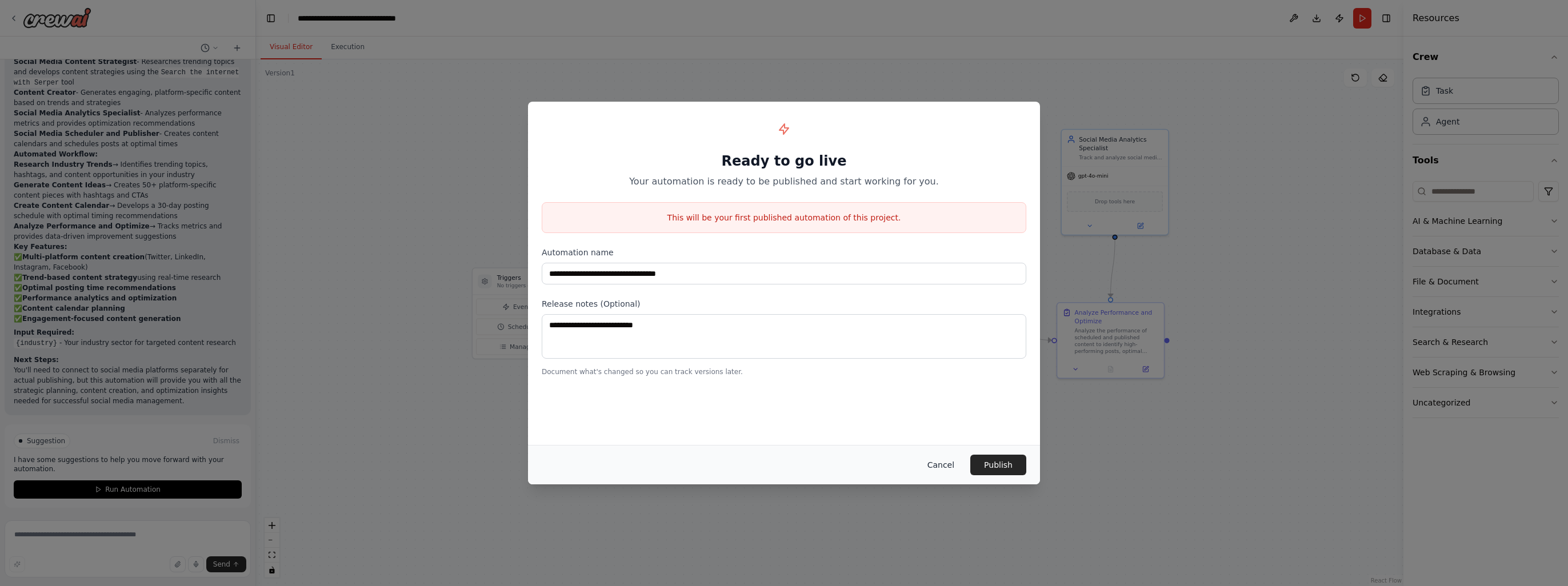
click at [945, 467] on button "Cancel" at bounding box center [942, 465] width 46 height 21
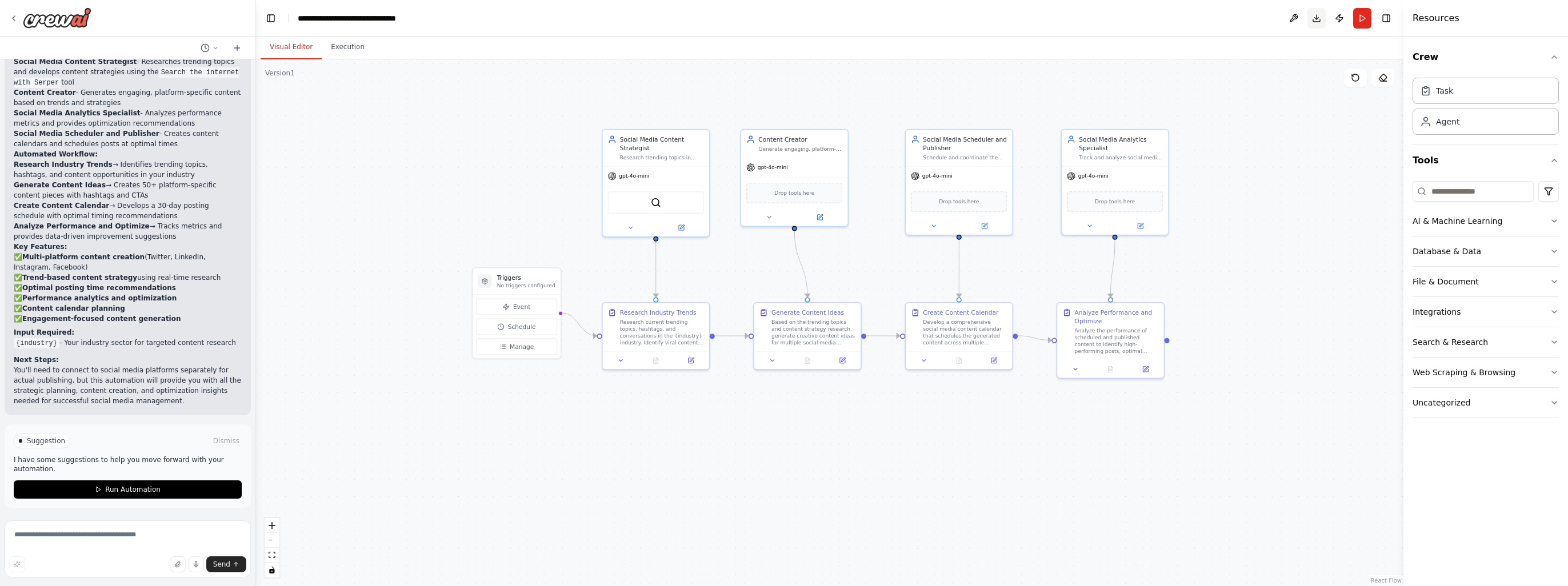
click at [1315, 17] on button "Download" at bounding box center [1316, 18] width 18 height 21
click at [1277, 182] on div ".deletable-edge-delete-btn { width: 20px; height: 20px; border: 0px solid #ffff…" at bounding box center [830, 323] width 1148 height 527
click at [1290, 19] on button at bounding box center [1293, 18] width 18 height 21
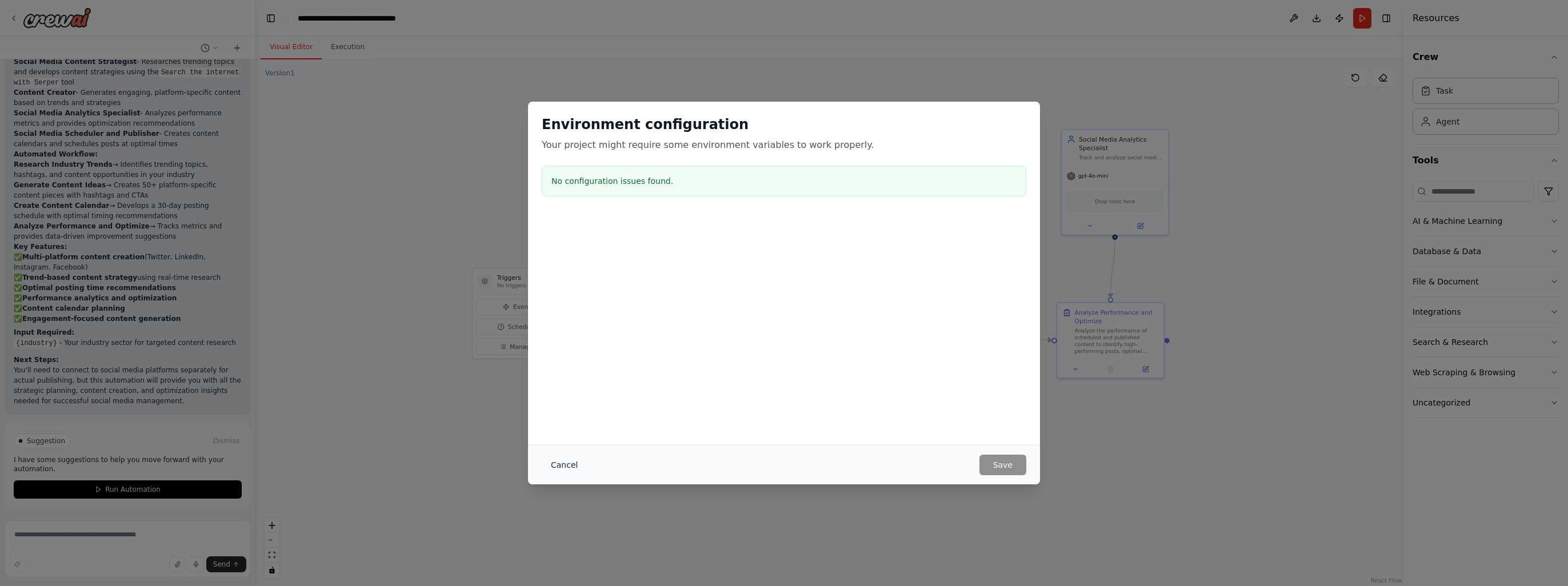
click at [569, 464] on button "Cancel" at bounding box center [564, 465] width 46 height 21
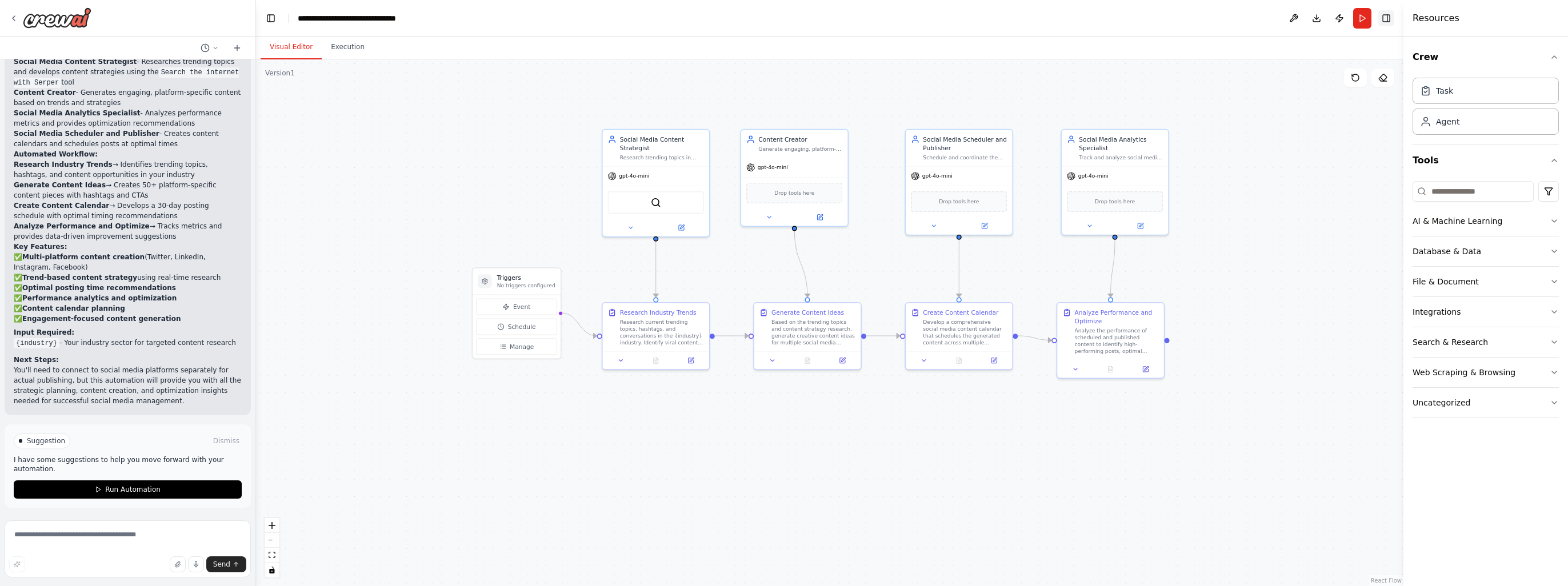
click at [1383, 16] on button "Toggle Right Sidebar" at bounding box center [1386, 18] width 16 height 16
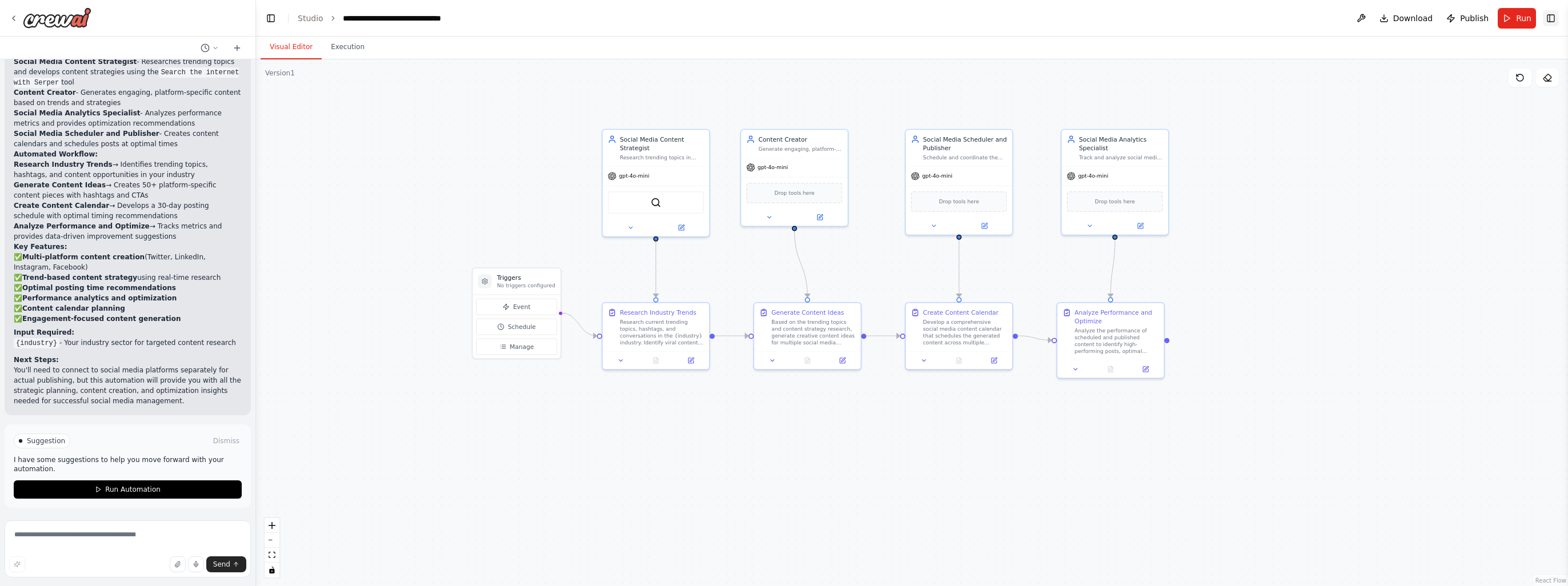
click at [1558, 17] on button "Toggle Right Sidebar" at bounding box center [1551, 18] width 16 height 16
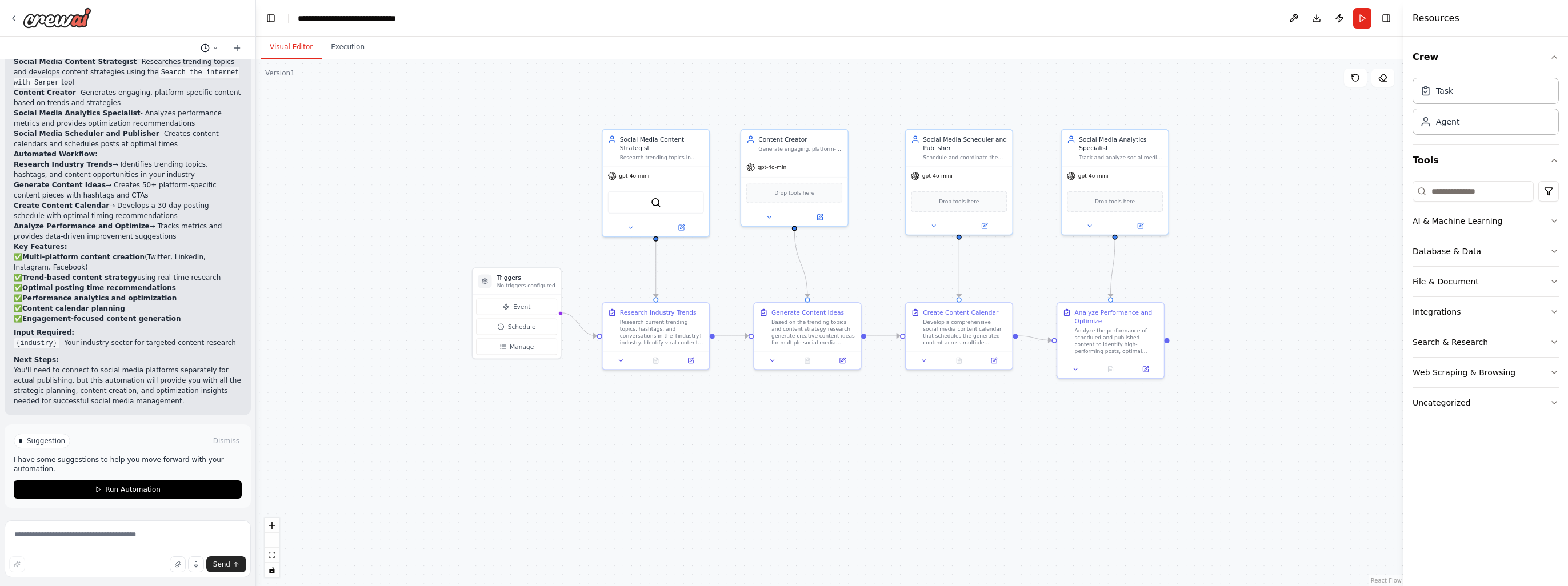
click at [216, 47] on icon at bounding box center [215, 47] width 7 height 7
click at [96, 49] on div at bounding box center [127, 293] width 256 height 586
click at [38, 539] on textarea at bounding box center [127, 549] width 246 height 57
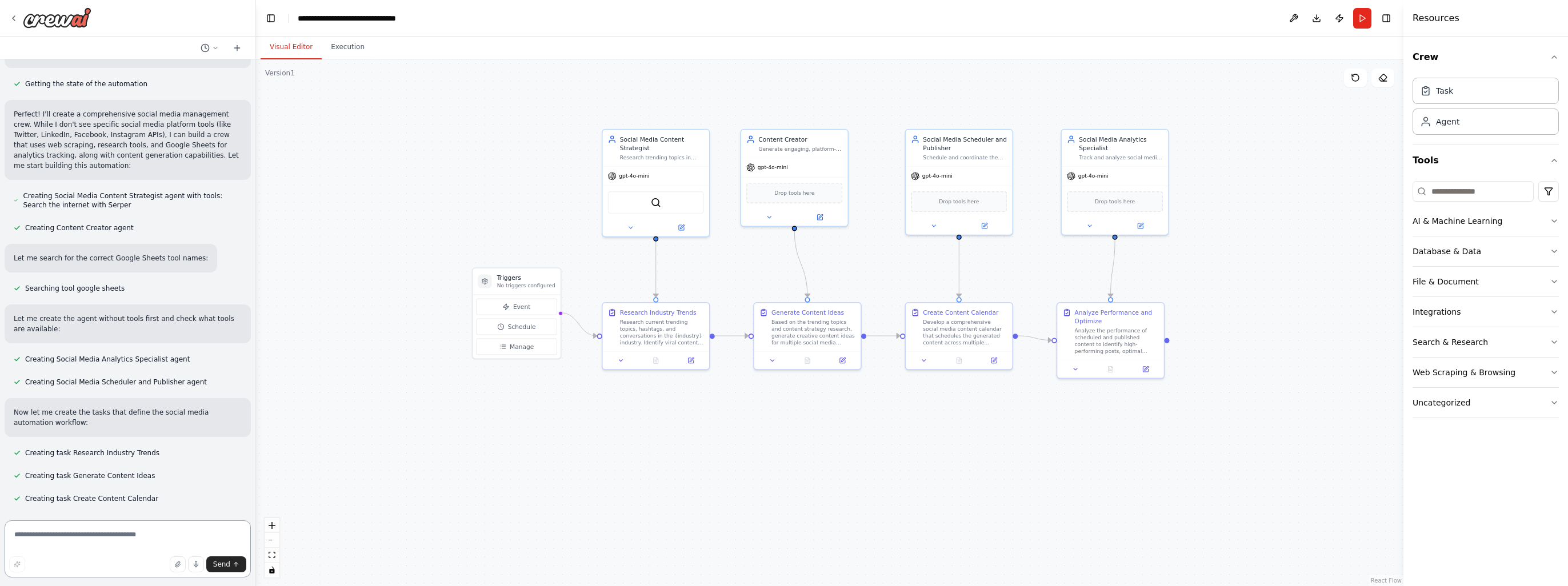
scroll to position [313, 0]
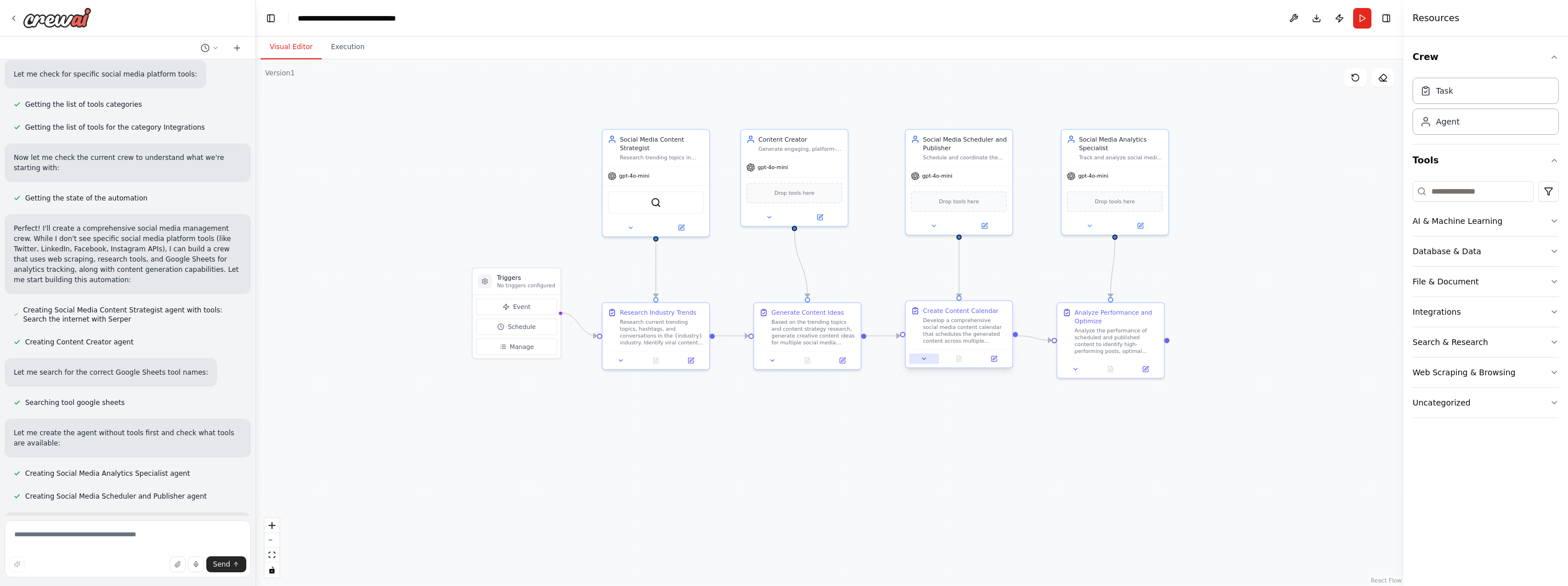
click at [926, 361] on icon at bounding box center [924, 358] width 7 height 7
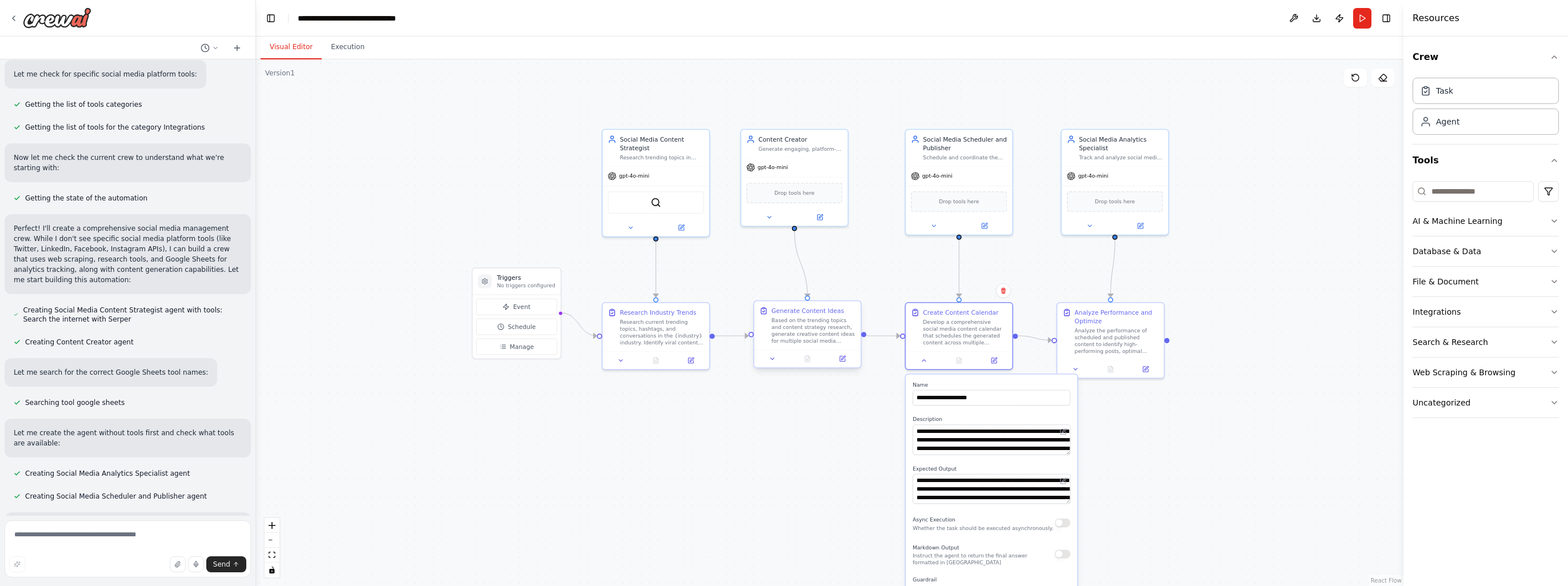
click at [775, 365] on div at bounding box center [808, 358] width 106 height 18
click at [773, 362] on icon at bounding box center [773, 358] width 7 height 7
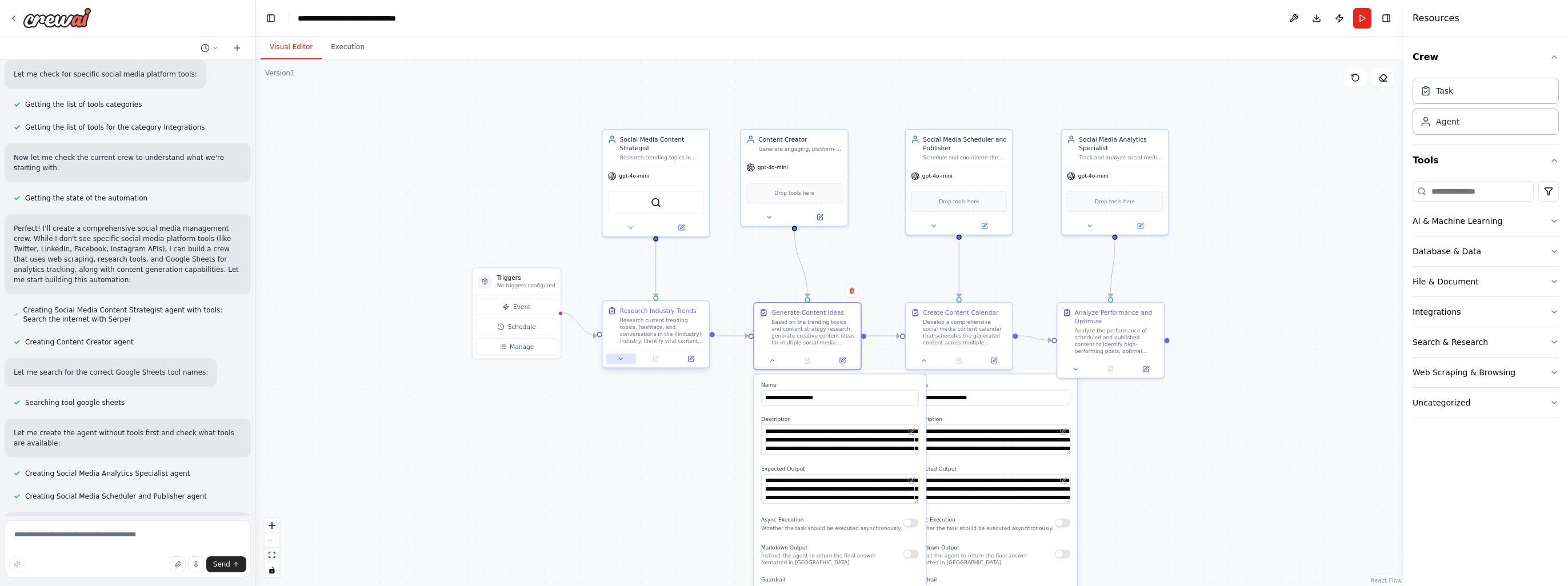
click at [618, 364] on button at bounding box center [621, 358] width 29 height 10
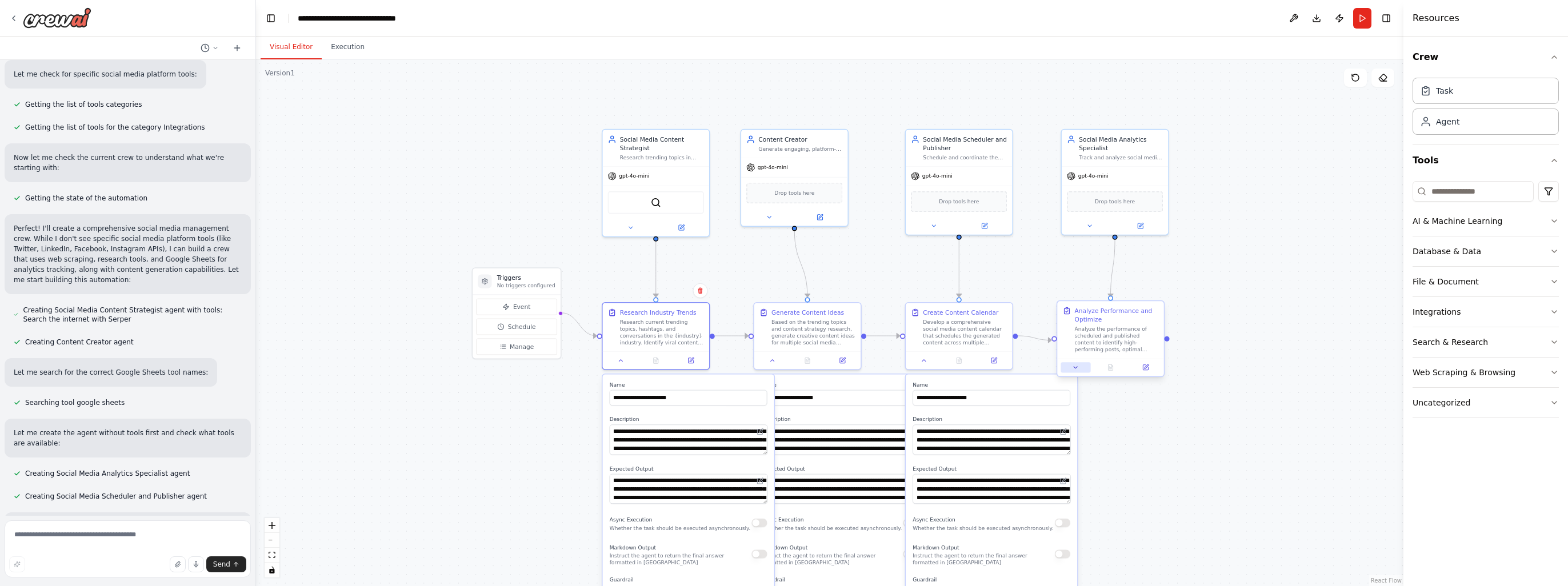
click at [1075, 369] on icon at bounding box center [1075, 367] width 7 height 7
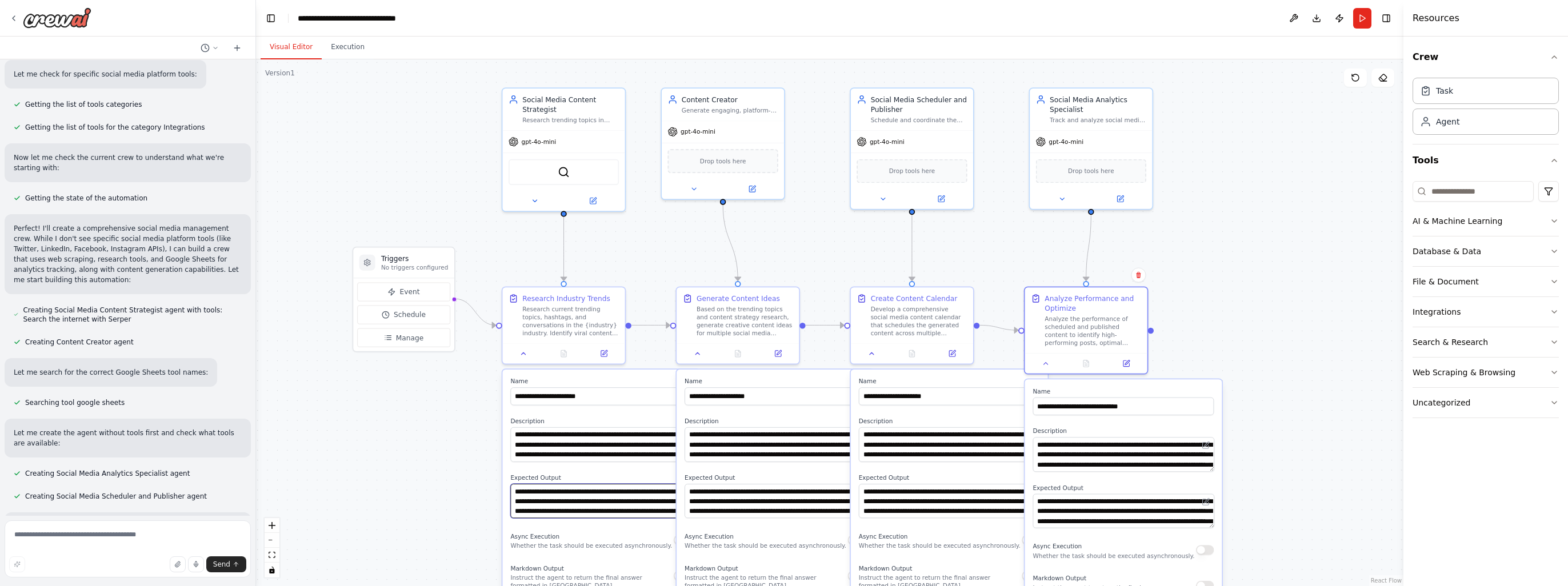
click at [615, 501] on textarea "**********" at bounding box center [601, 501] width 182 height 35
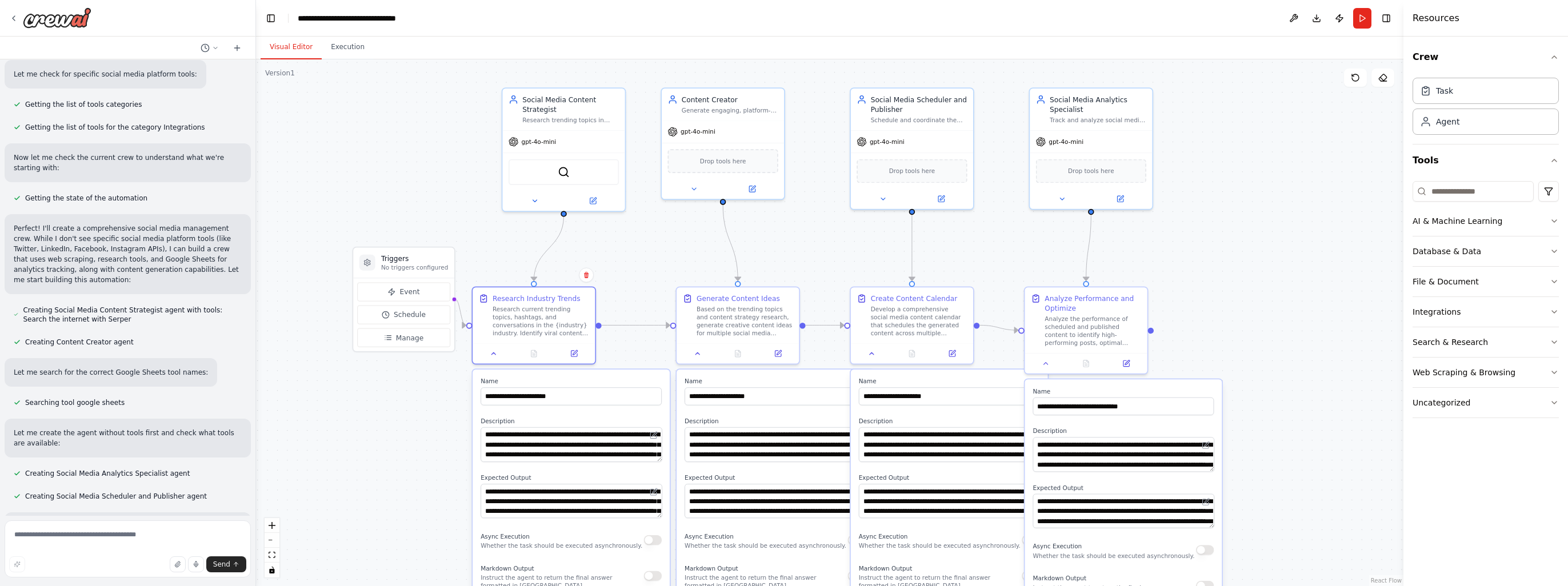
drag, startPoint x: 613, startPoint y: 371, endPoint x: 578, endPoint y: 369, distance: 35.1
click at [578, 369] on div "**********" at bounding box center [570, 561] width 197 height 385
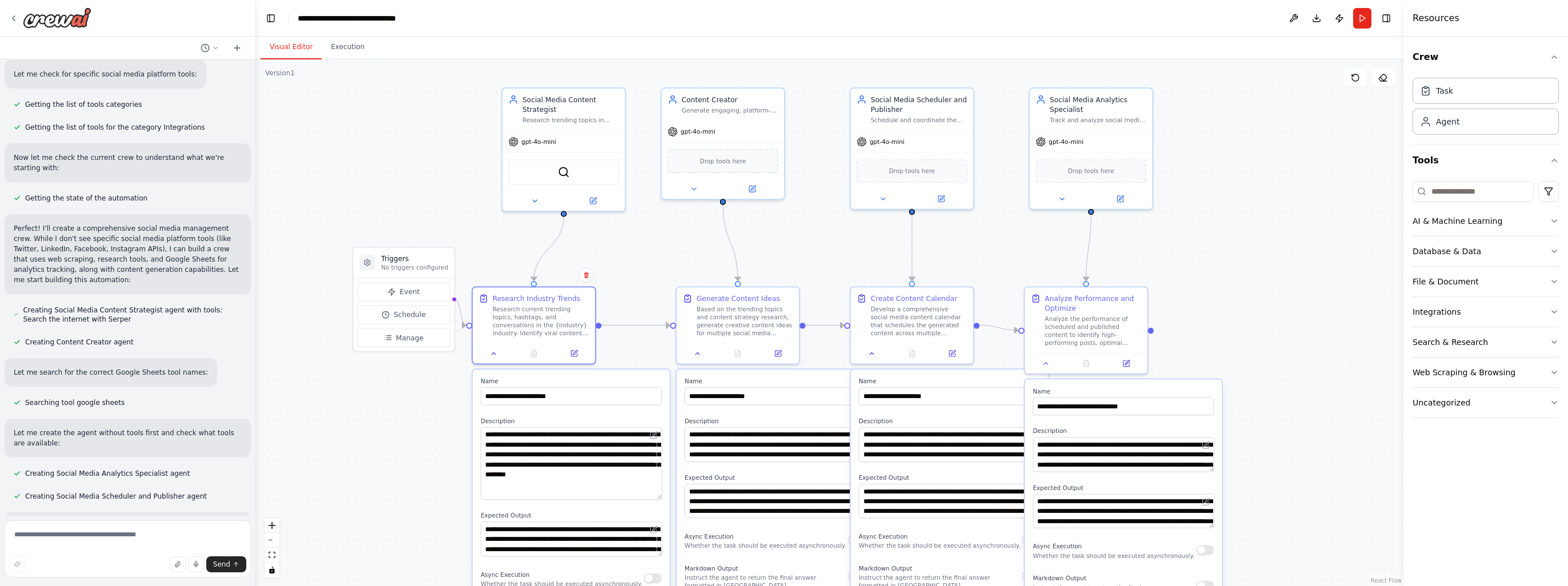
drag, startPoint x: 659, startPoint y: 458, endPoint x: 660, endPoint y: 496, distance: 38.0
click at [660, 496] on textarea "**********" at bounding box center [571, 463] width 182 height 72
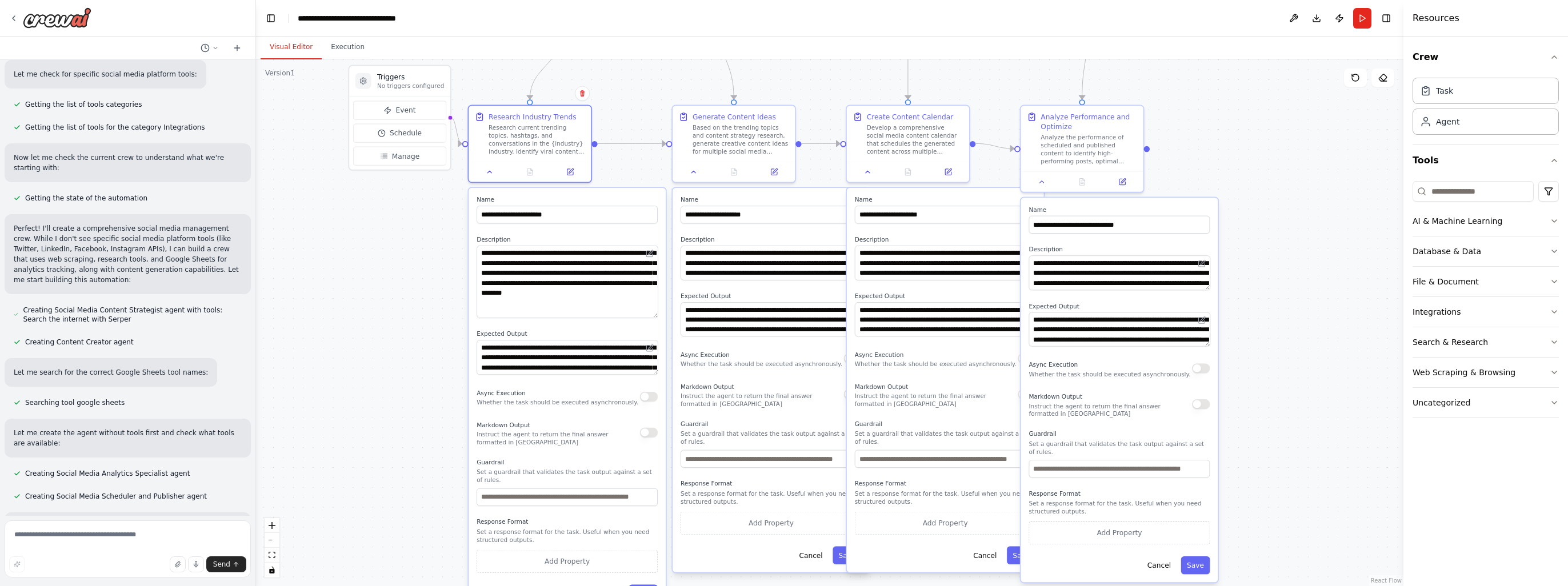
drag, startPoint x: 1261, startPoint y: 454, endPoint x: 1244, endPoint y: 266, distance: 188.8
click at [1245, 266] on div ".deletable-edge-delete-btn { width: 20px; height: 20px; border: 0px solid #ffff…" at bounding box center [830, 323] width 1148 height 527
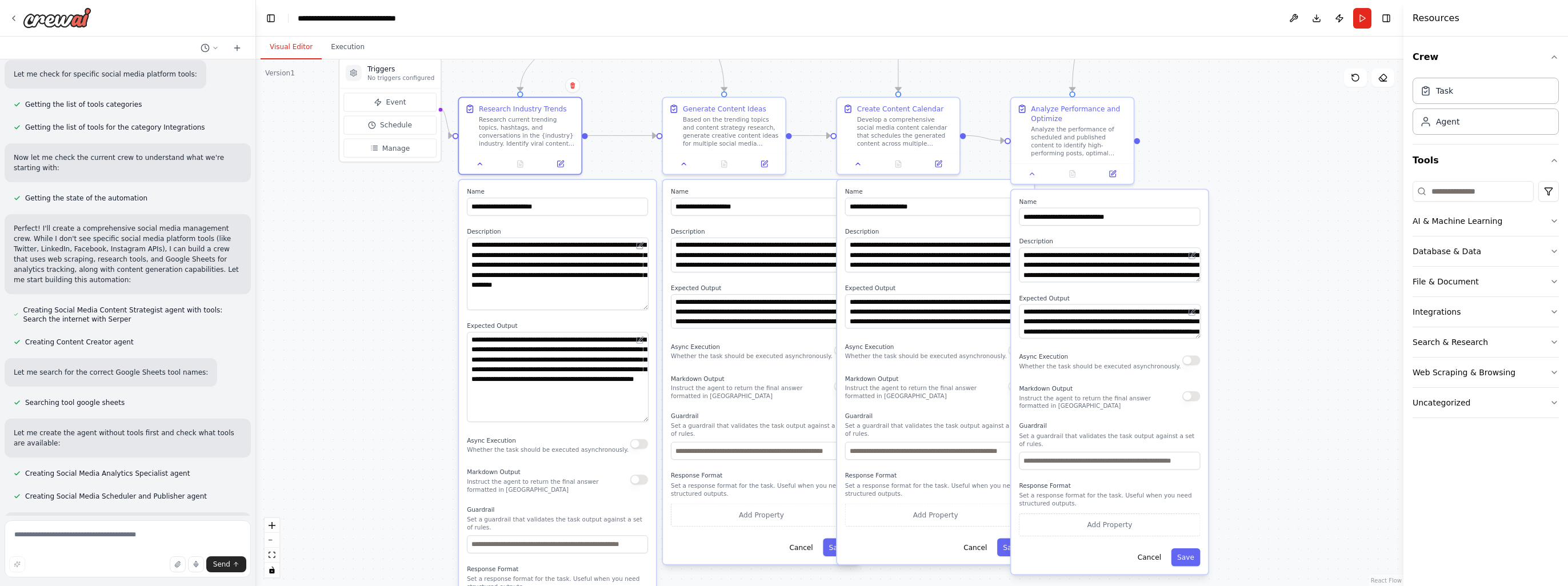
drag, startPoint x: 642, startPoint y: 365, endPoint x: 638, endPoint y: 419, distance: 54.1
click at [638, 419] on textarea "**********" at bounding box center [557, 376] width 182 height 90
click at [784, 260] on textarea "**********" at bounding box center [761, 255] width 182 height 35
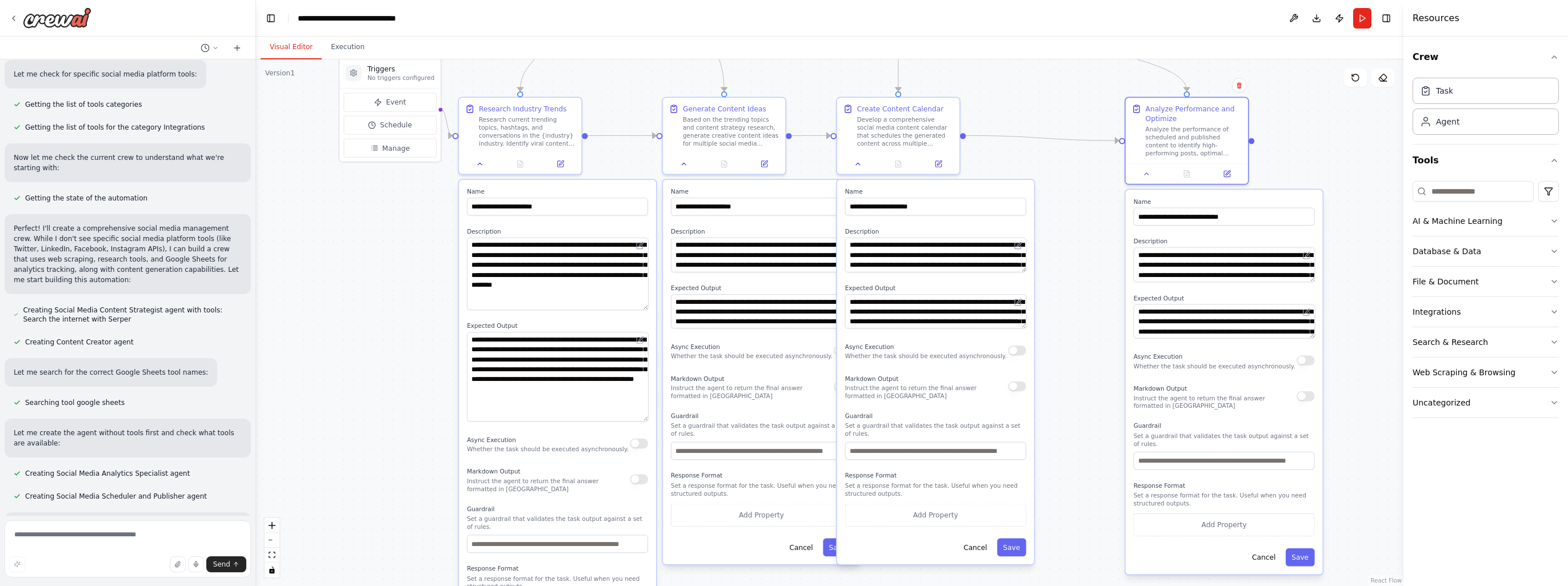
drag, startPoint x: 1098, startPoint y: 196, endPoint x: 1204, endPoint y: 195, distance: 106.0
click at [1204, 195] on div "**********" at bounding box center [1224, 382] width 197 height 385
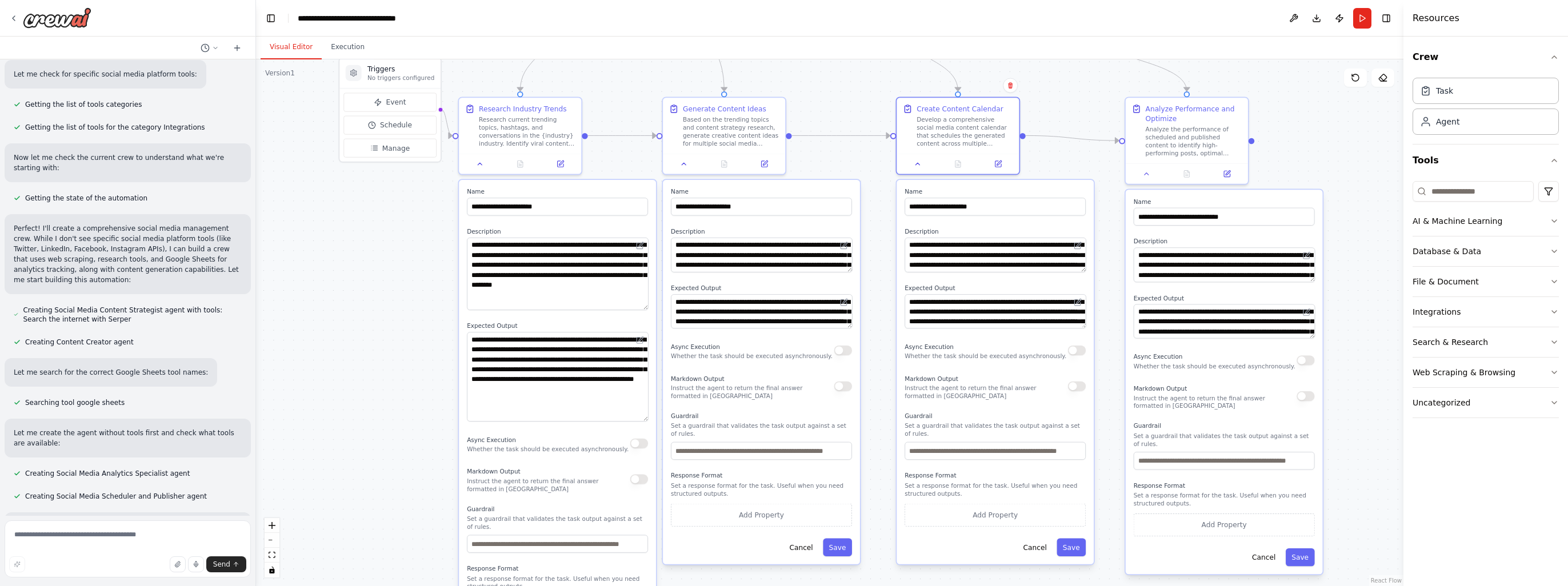
drag, startPoint x: 985, startPoint y: 184, endPoint x: 1046, endPoint y: 188, distance: 61.1
click at [1046, 188] on div "**********" at bounding box center [995, 371] width 197 height 385
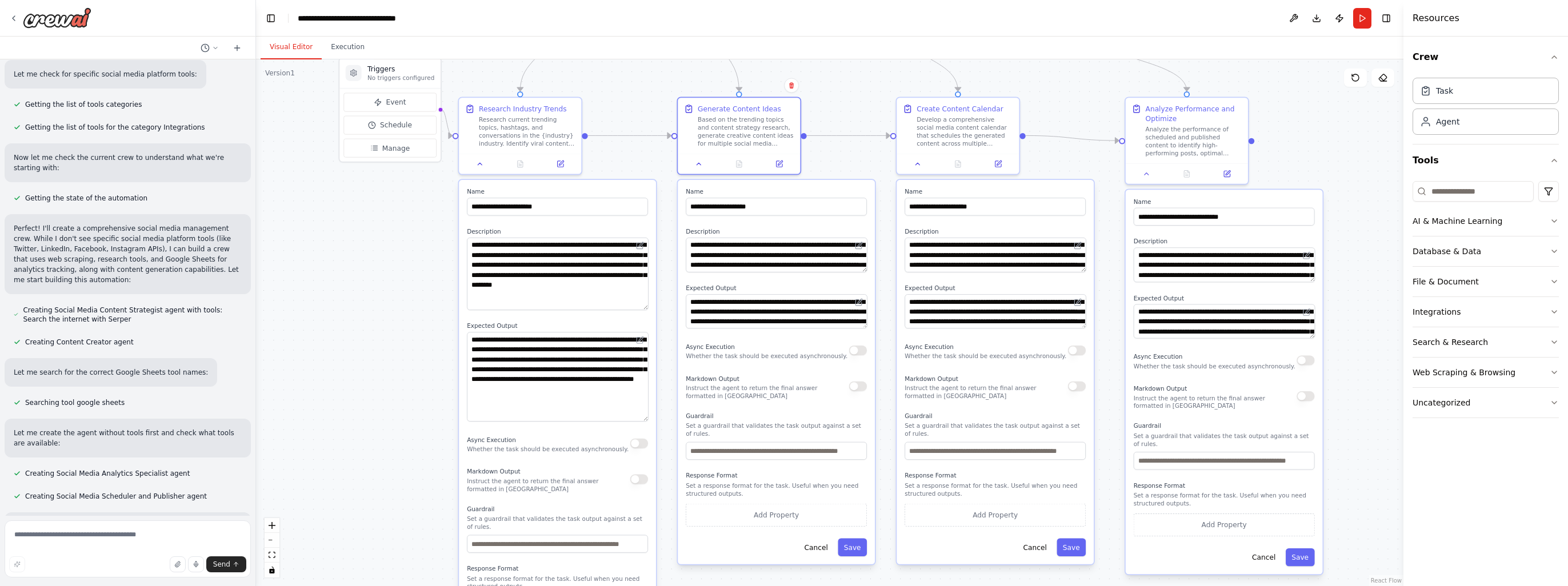
drag, startPoint x: 798, startPoint y: 186, endPoint x: 810, endPoint y: 185, distance: 12.0
click at [810, 185] on div "**********" at bounding box center [775, 371] width 197 height 385
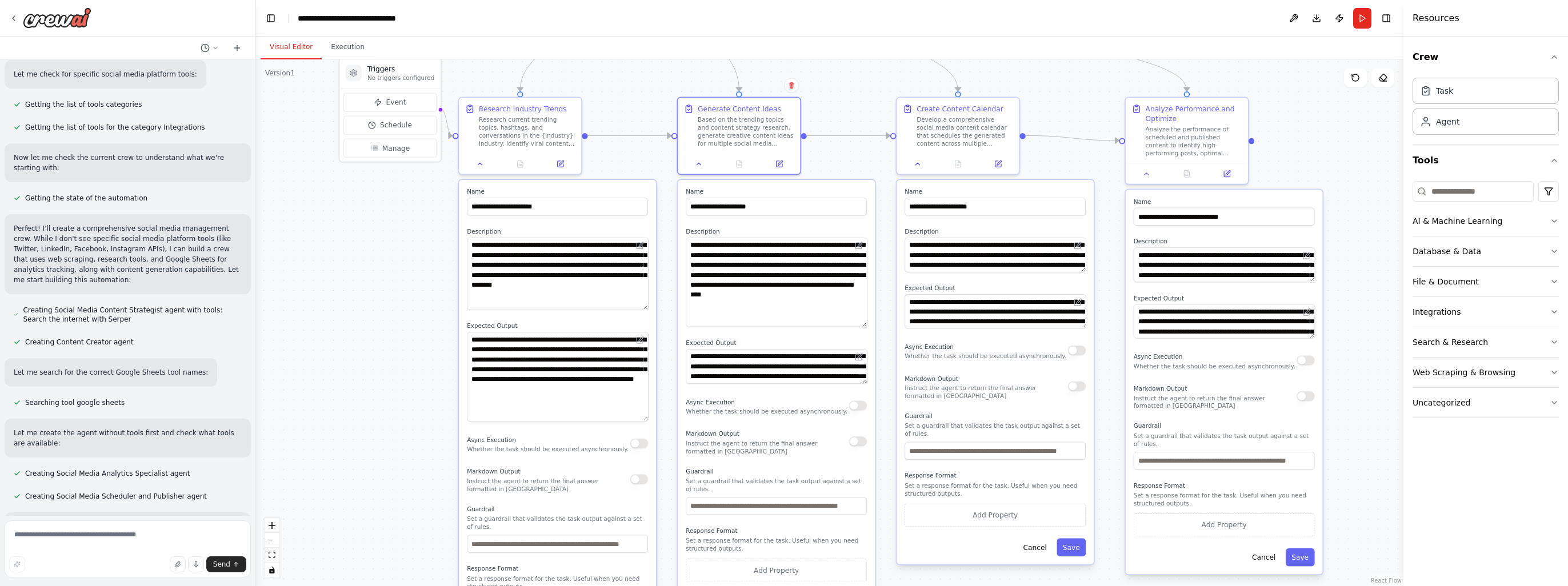
drag, startPoint x: 865, startPoint y: 267, endPoint x: 866, endPoint y: 323, distance: 56.0
click at [866, 323] on textarea "**********" at bounding box center [776, 282] width 182 height 89
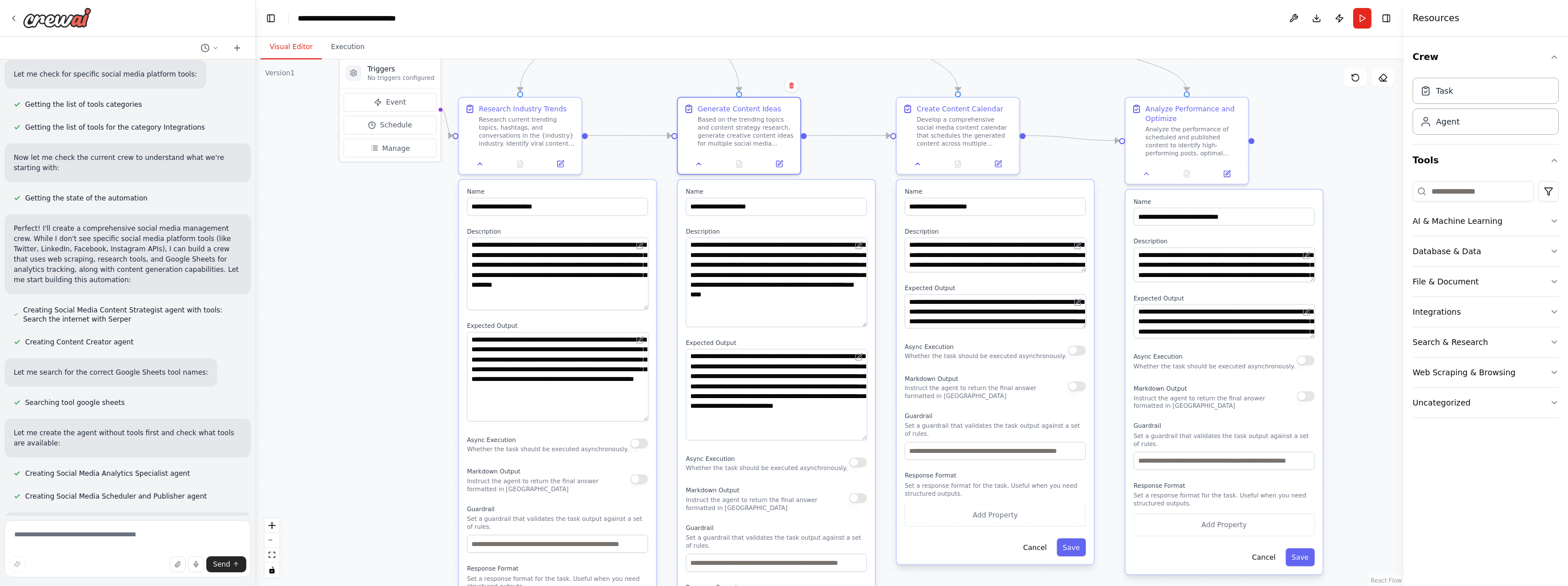
drag, startPoint x: 862, startPoint y: 381, endPoint x: 857, endPoint y: 437, distance: 56.2
click at [857, 437] on textarea "**********" at bounding box center [776, 394] width 182 height 91
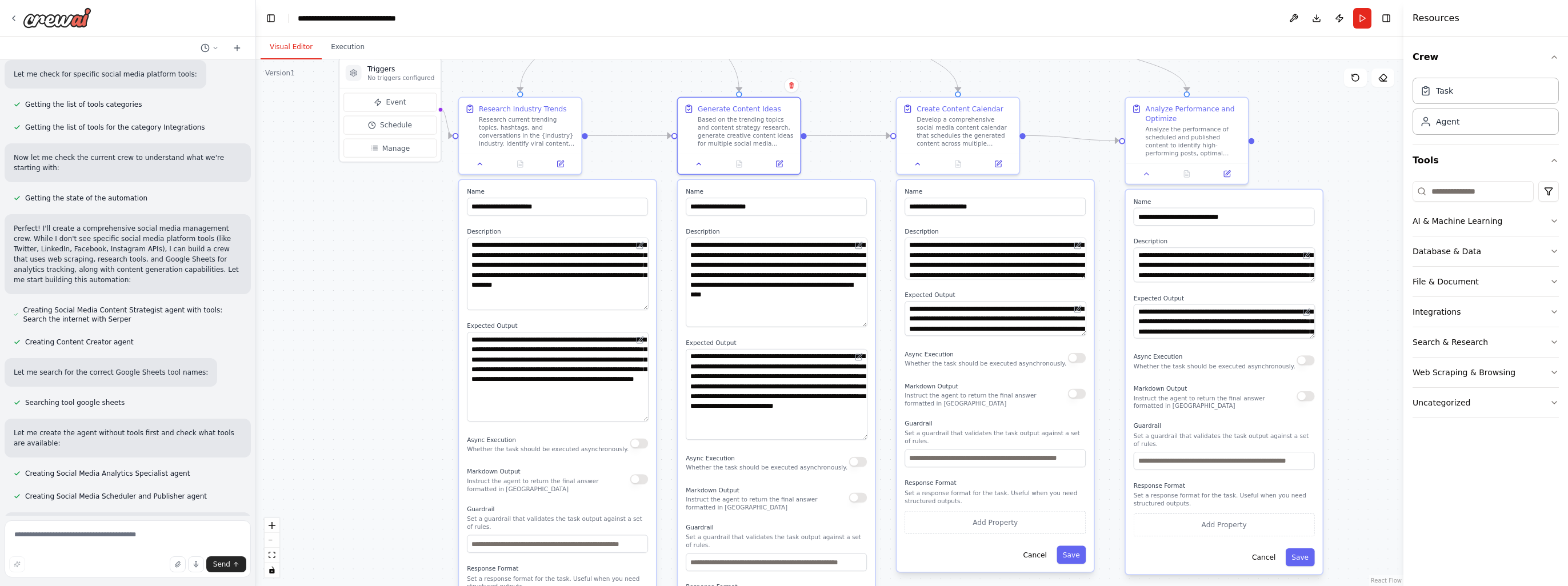
drag, startPoint x: 1084, startPoint y: 271, endPoint x: 1083, endPoint y: 278, distance: 7.1
click at [1083, 278] on textarea "**********" at bounding box center [995, 258] width 182 height 42
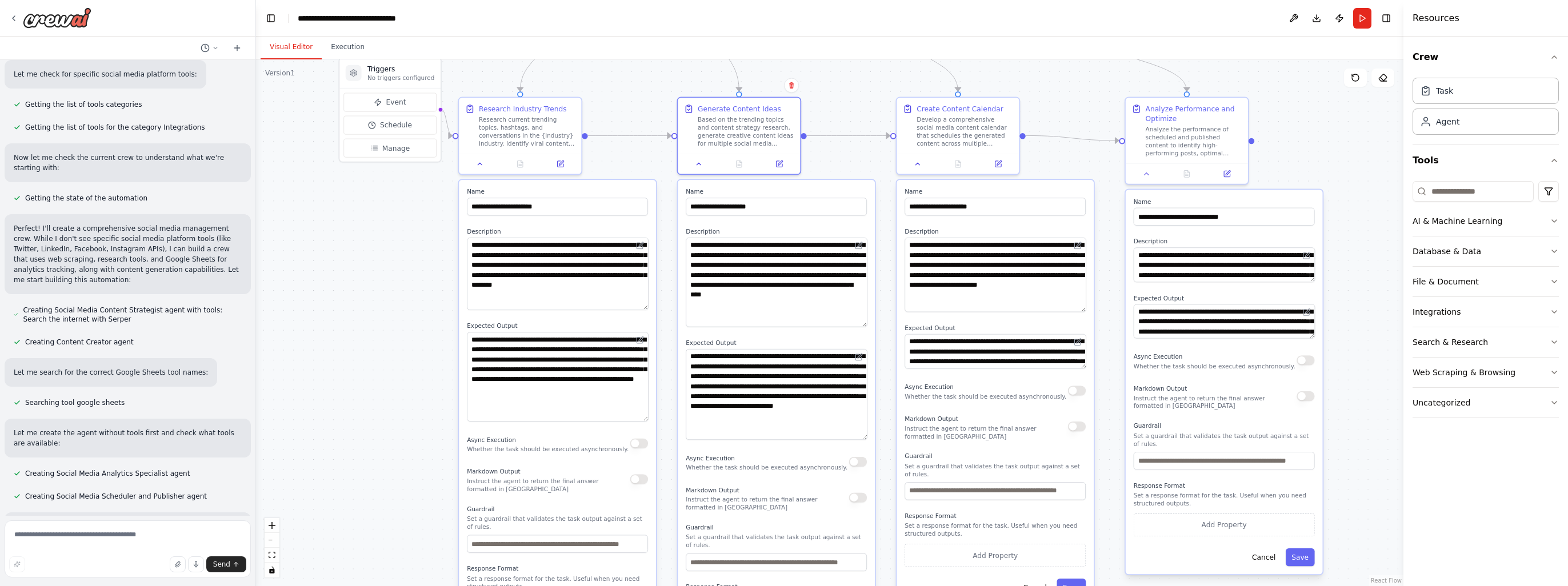
drag, startPoint x: 1082, startPoint y: 277, endPoint x: 1080, endPoint y: 311, distance: 34.1
click at [1080, 311] on textarea "**********" at bounding box center [995, 274] width 182 height 75
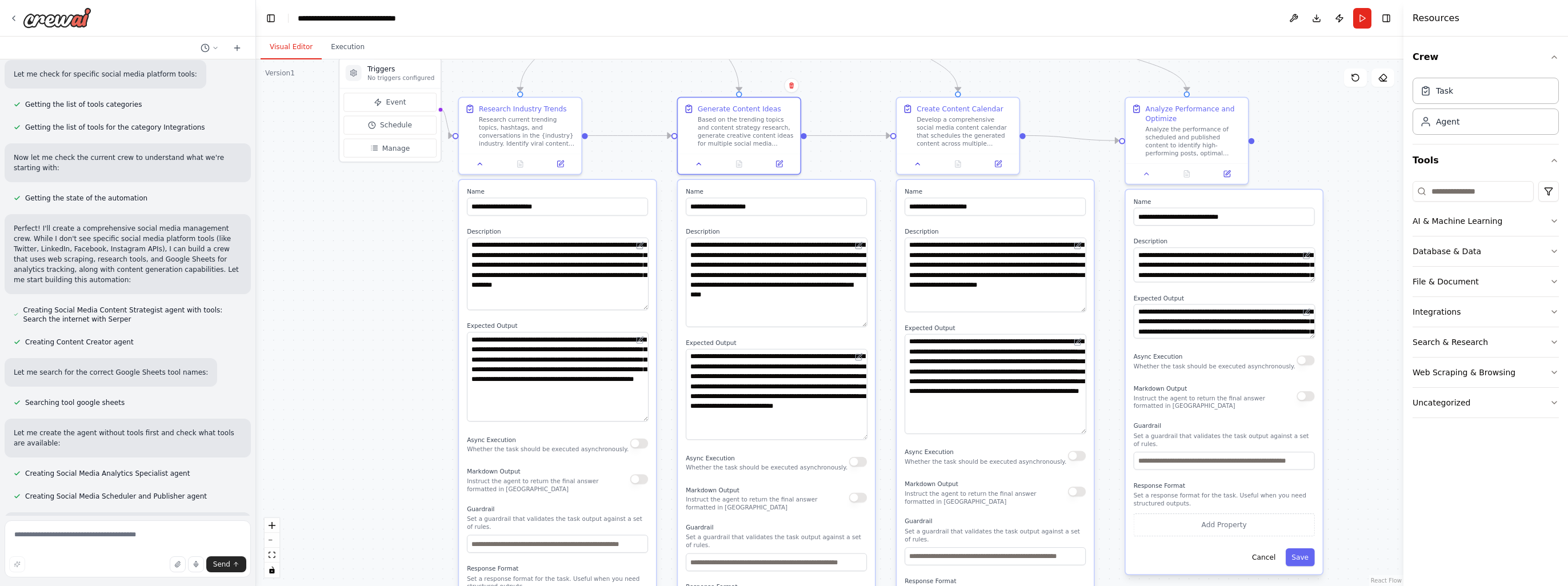
drag, startPoint x: 1080, startPoint y: 365, endPoint x: 1076, endPoint y: 430, distance: 65.1
click at [1076, 430] on textarea "**********" at bounding box center [995, 384] width 182 height 100
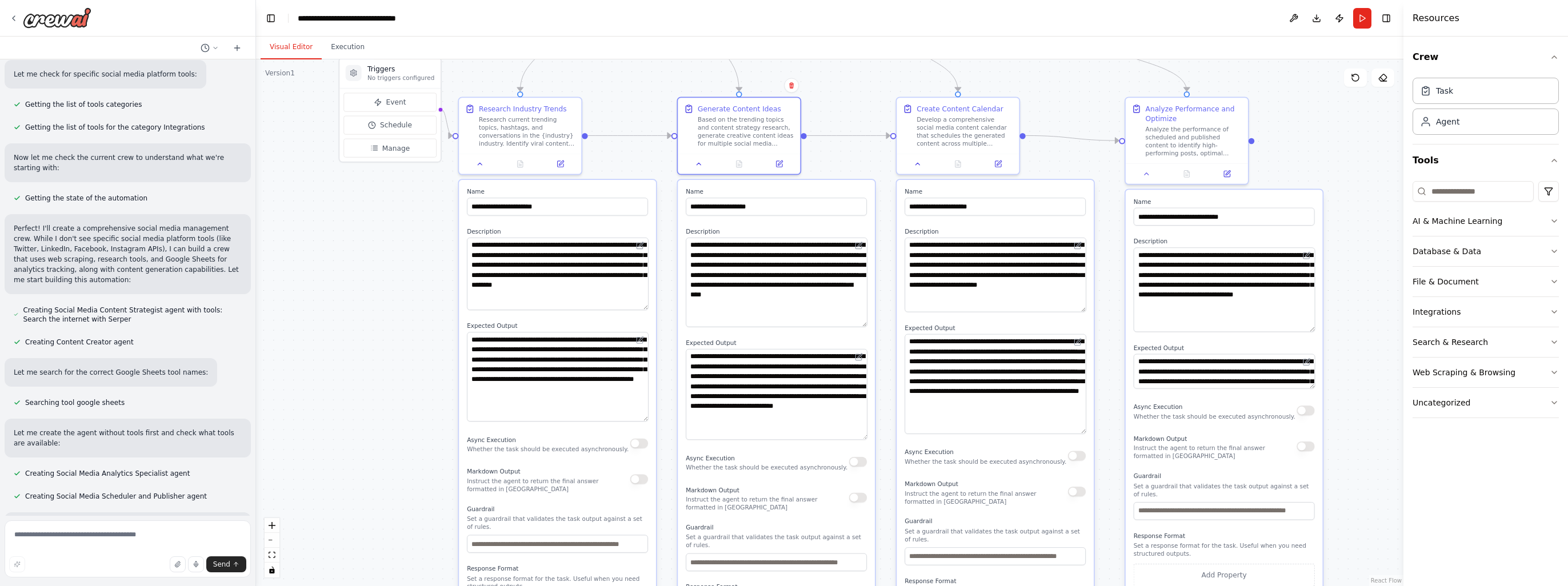
drag, startPoint x: 1311, startPoint y: 280, endPoint x: 1306, endPoint y: 331, distance: 51.2
click at [1306, 331] on textarea "**********" at bounding box center [1224, 289] width 182 height 85
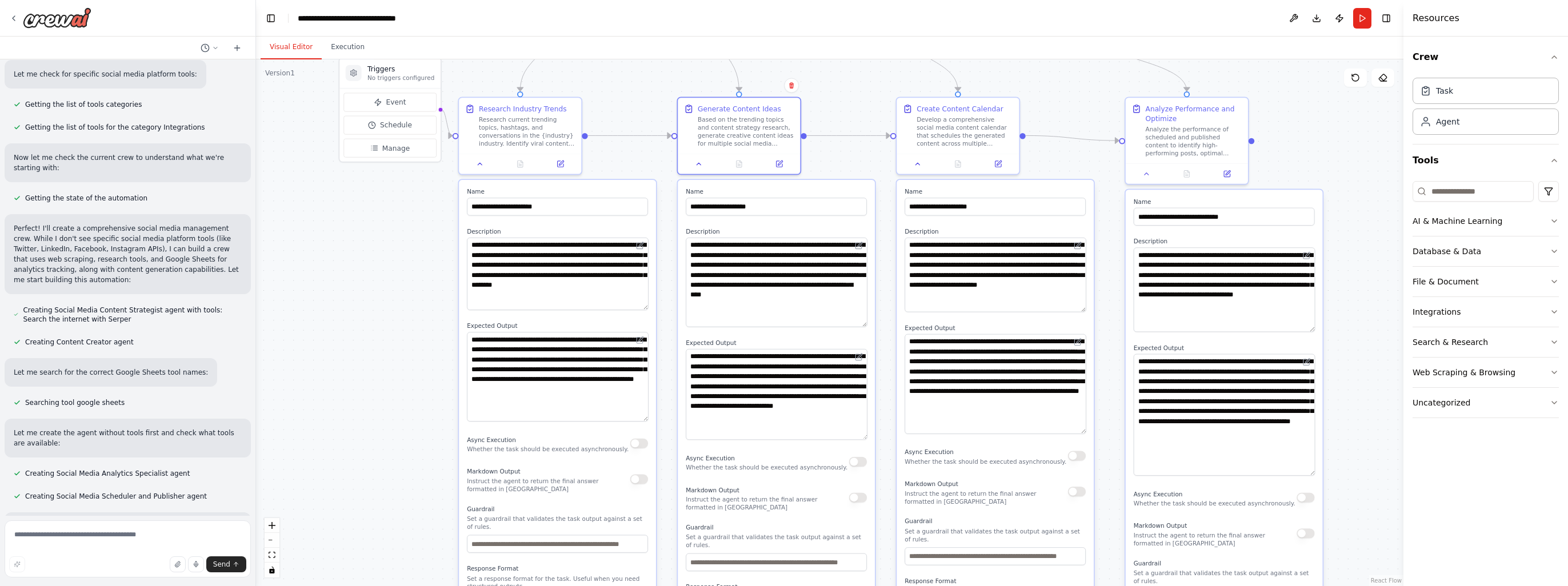
drag, startPoint x: 1310, startPoint y: 387, endPoint x: 1310, endPoint y: 470, distance: 83.0
click at [1310, 474] on textarea "**********" at bounding box center [1224, 415] width 182 height 122
click at [643, 312] on textarea "**********" at bounding box center [557, 275] width 182 height 77
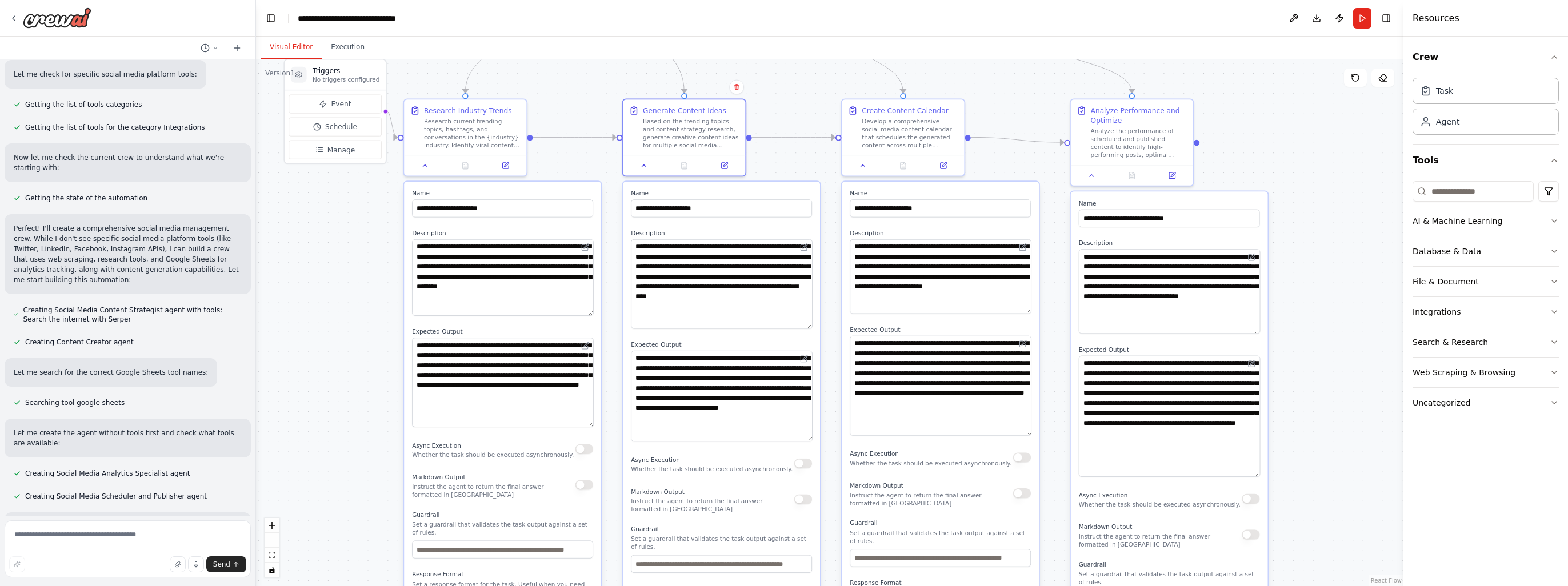
drag, startPoint x: 1371, startPoint y: 246, endPoint x: 1317, endPoint y: 248, distance: 54.0
click at [1317, 248] on div ".deletable-edge-delete-btn { width: 20px; height: 20px; border: 0px solid #ffff…" at bounding box center [830, 323] width 1148 height 527
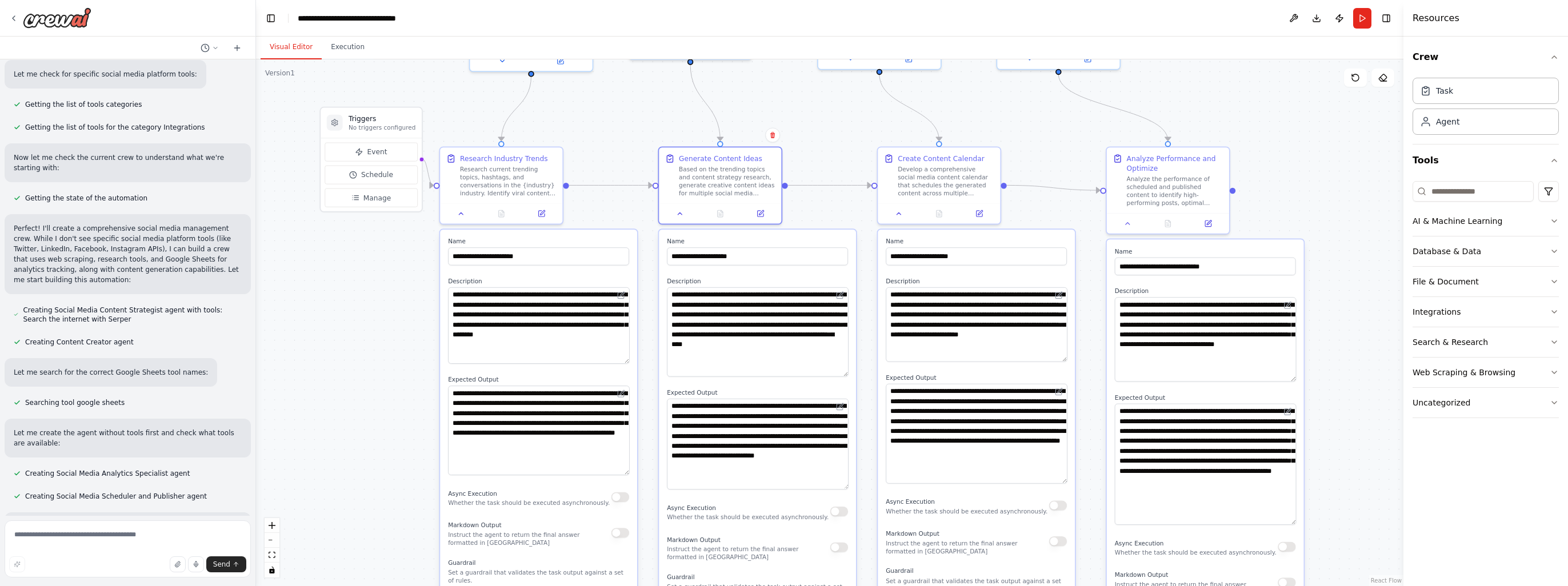
drag, startPoint x: 1315, startPoint y: 241, endPoint x: 1351, endPoint y: 289, distance: 60.0
click at [1351, 289] on div ".deletable-edge-delete-btn { width: 20px; height: 20px; border: 0px solid #ffff…" at bounding box center [830, 323] width 1148 height 527
